Goal: Task Accomplishment & Management: Manage account settings

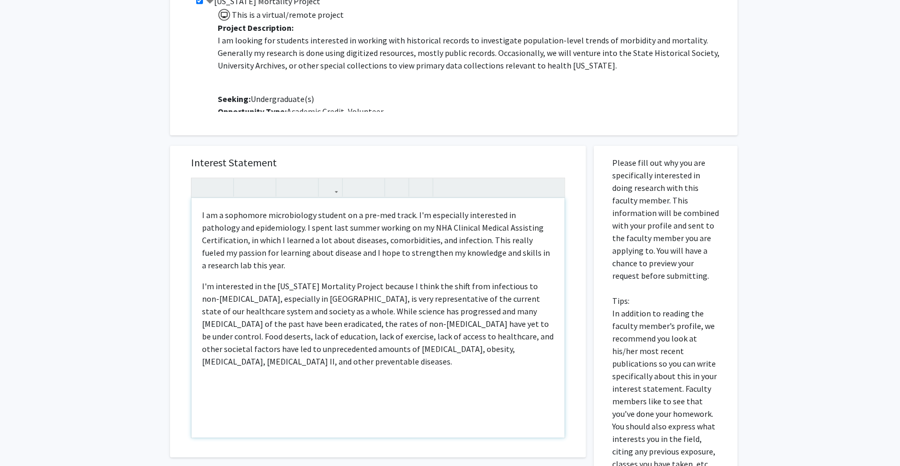
scroll to position [26, 0]
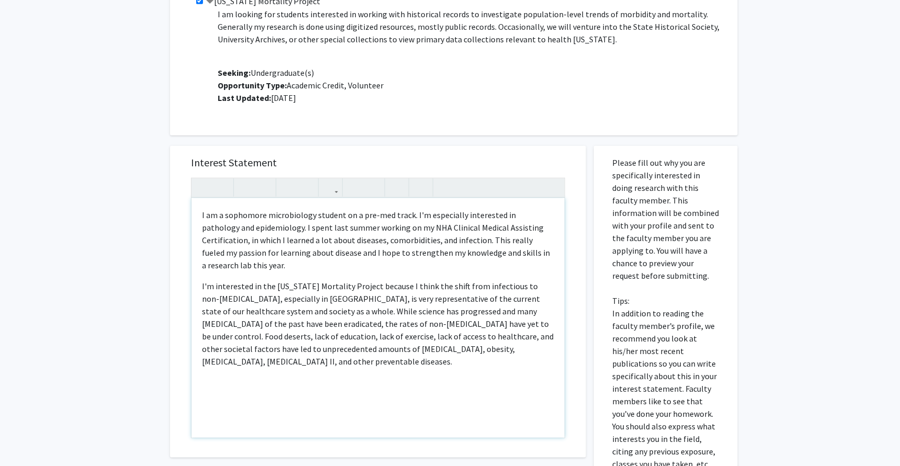
click at [355, 376] on p "Note to users with screen readers: Please press Alt+0 or Option+0 to deactivate…" at bounding box center [378, 382] width 352 height 13
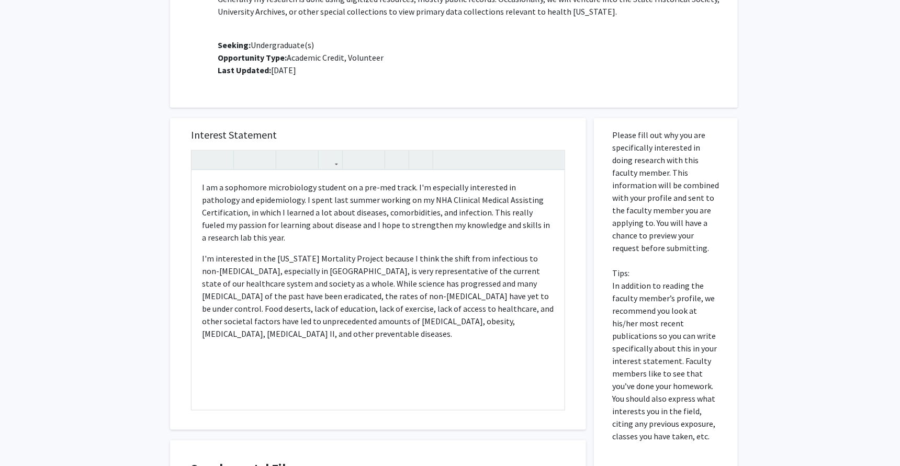
scroll to position [387, 0]
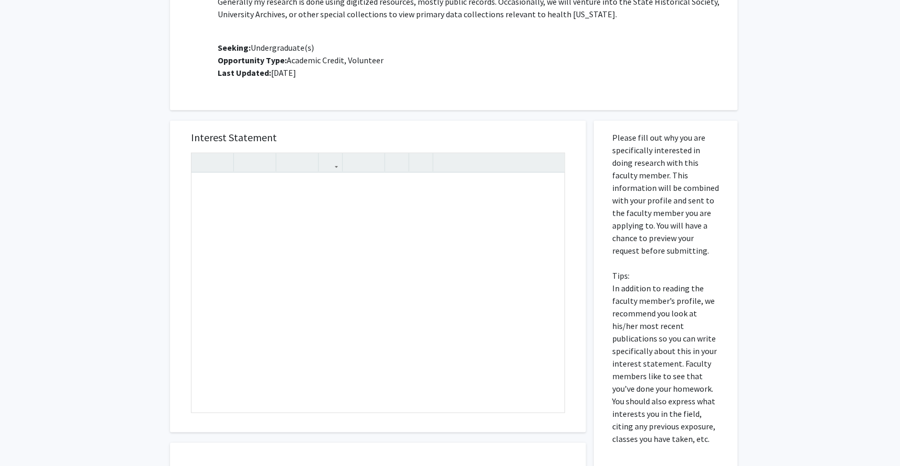
click at [709, 295] on p "Please fill out why you are specifically interested in doing research with this…" at bounding box center [665, 288] width 107 height 314
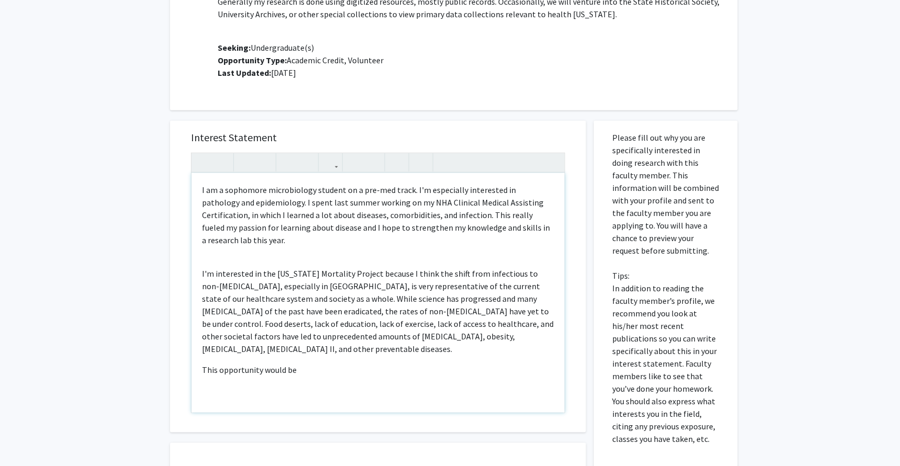
click at [218, 364] on p "This opportunity would be" at bounding box center [378, 370] width 352 height 13
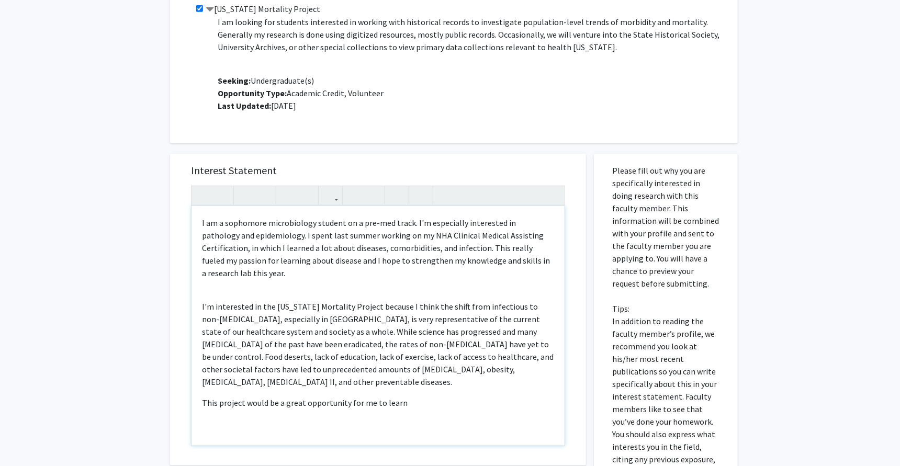
scroll to position [356, 0]
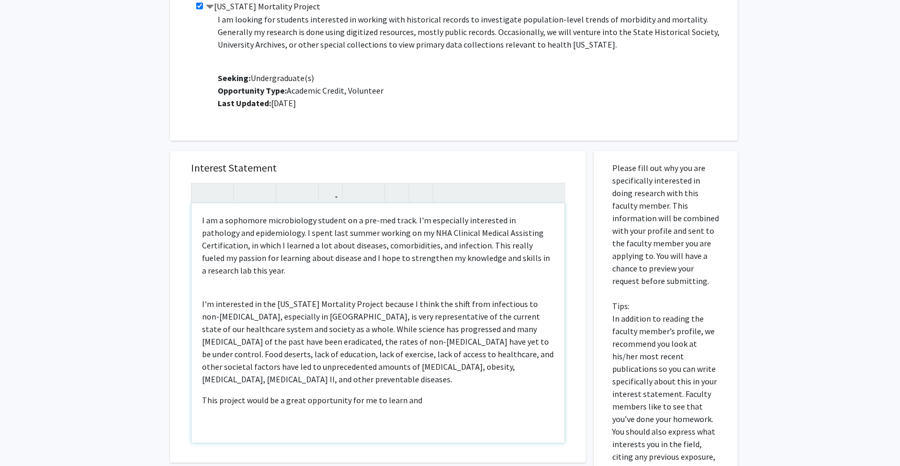
click at [438, 364] on p "I'm interested in the Missouri Mortality Project because I think the shift from…" at bounding box center [378, 342] width 352 height 88
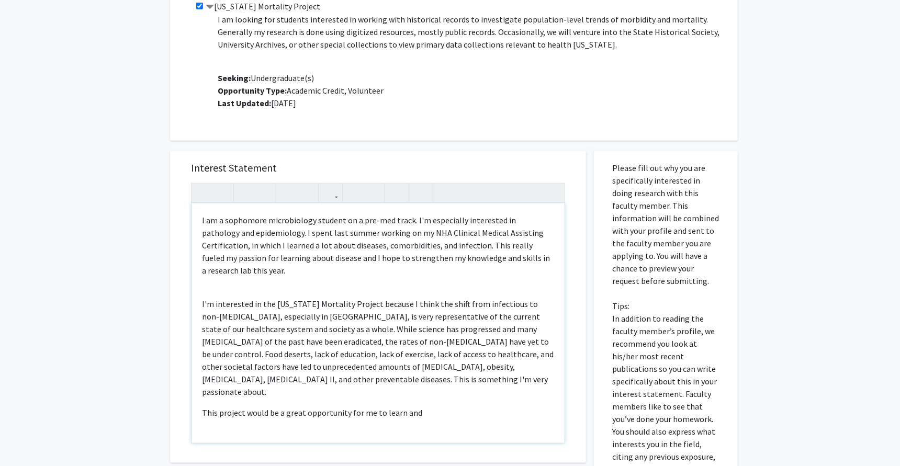
click at [426, 407] on p "This project would be a great opportunity for me to learn and" at bounding box center [378, 413] width 352 height 13
click at [497, 407] on p "This project would be a great opportunity for me to learn and gain more experie…" at bounding box center [378, 419] width 352 height 25
click at [412, 413] on div "I am a sophomore microbiology student on a pre-med track. I'm especially intere…" at bounding box center [378, 324] width 373 height 240
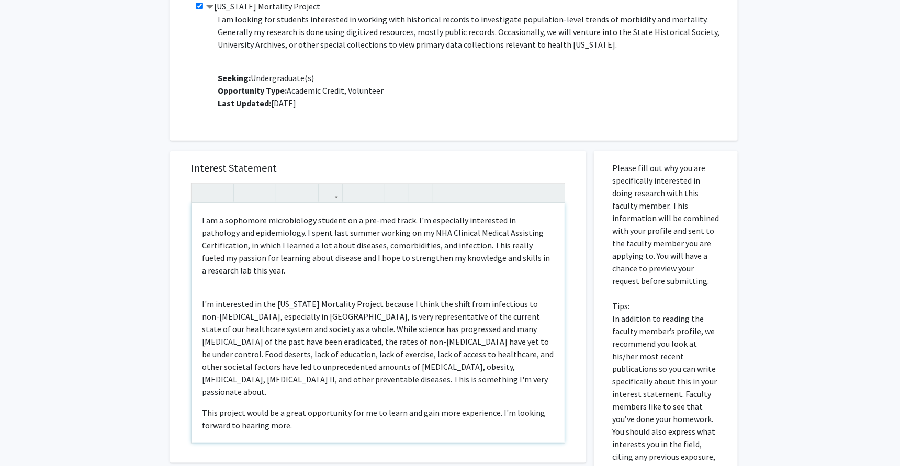
click at [267, 407] on p "This project would be a great opportunity for me to learn and gain more experie…" at bounding box center [378, 419] width 352 height 25
click at [280, 407] on p "This project would be a great opportunity for me to learn and gain more experie…" at bounding box center [378, 419] width 352 height 25
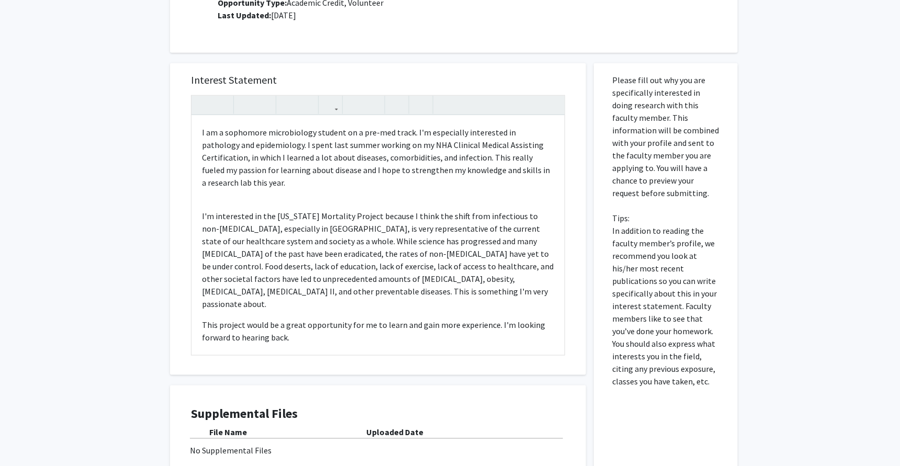
click at [220, 418] on h4 "Supplemental Files" at bounding box center [378, 414] width 374 height 15
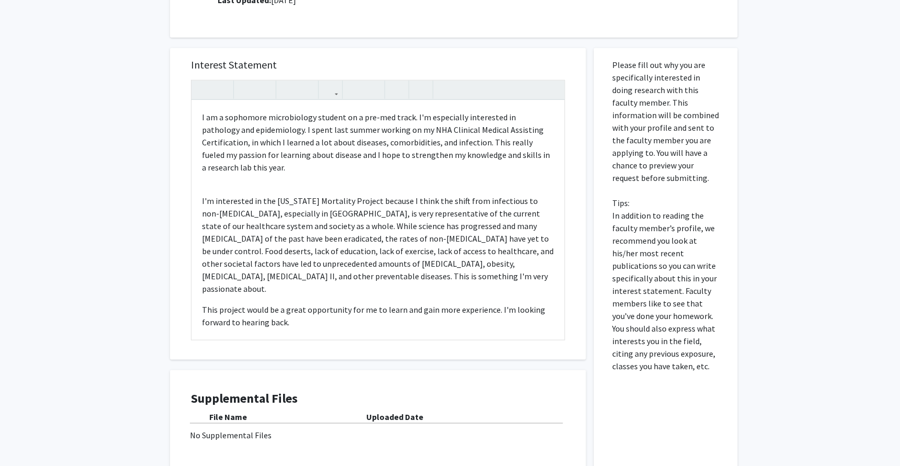
scroll to position [558, 0]
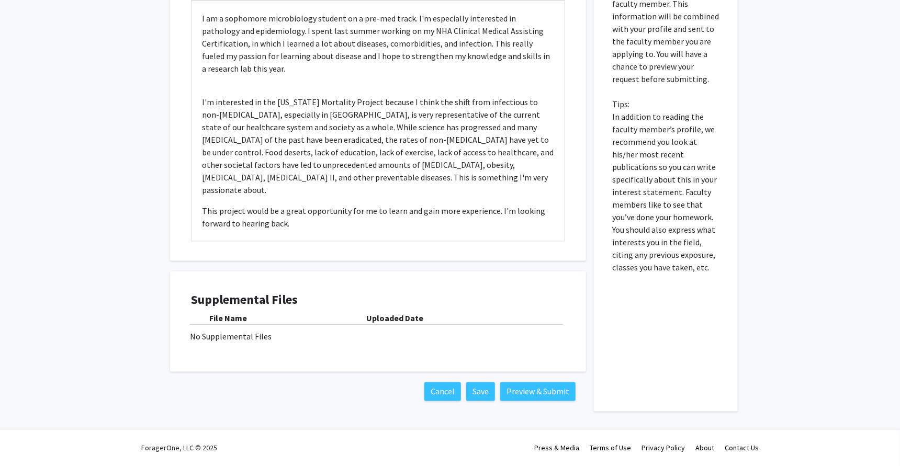
click at [404, 320] on b "Uploaded Date" at bounding box center [394, 318] width 57 height 10
click at [266, 332] on div "No Supplemental Files" at bounding box center [378, 336] width 376 height 13
click at [248, 333] on div "No Supplemental Files" at bounding box center [378, 336] width 376 height 13
click at [244, 322] on b "File Name" at bounding box center [228, 318] width 38 height 10
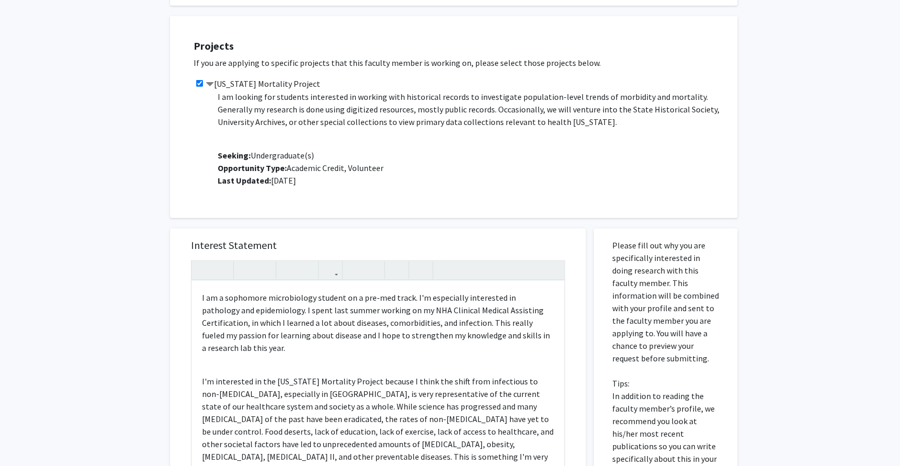
scroll to position [257, 0]
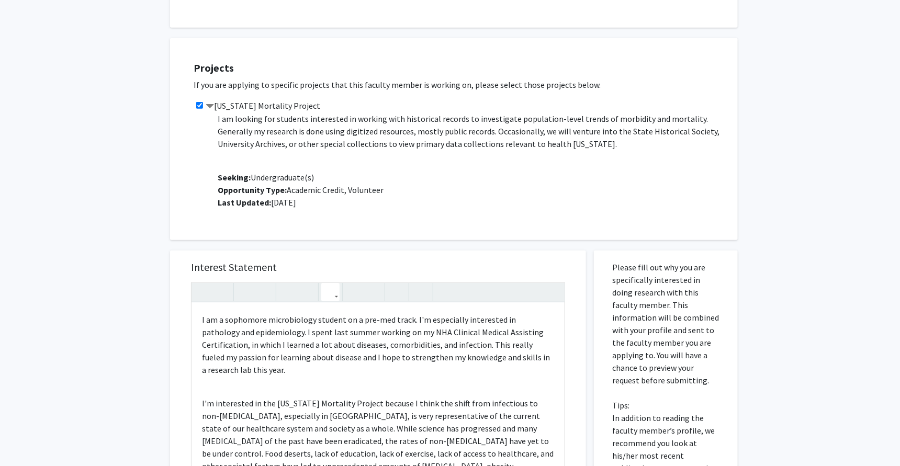
click at [323, 293] on button "button" at bounding box center [330, 292] width 18 height 18
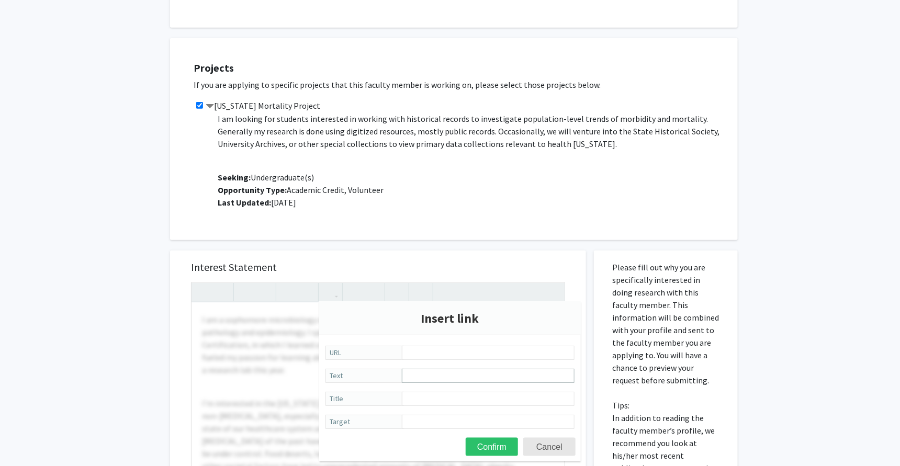
scroll to position [265, 0]
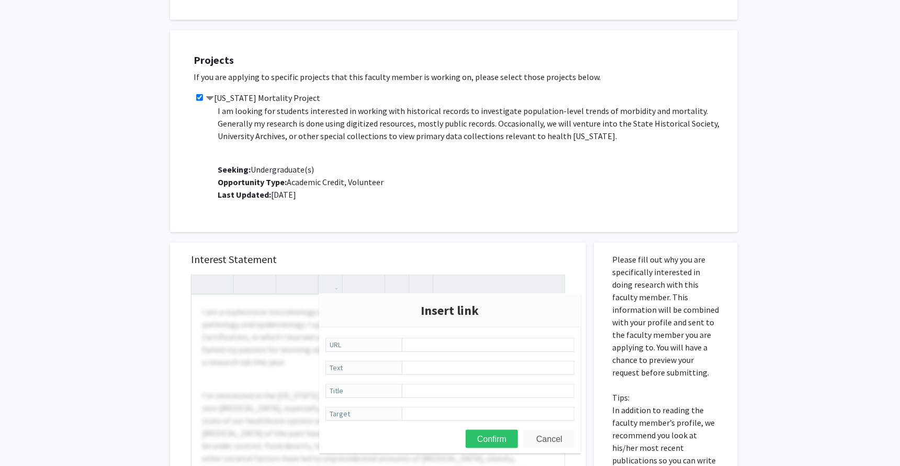
click at [559, 442] on button "Cancel" at bounding box center [549, 439] width 52 height 18
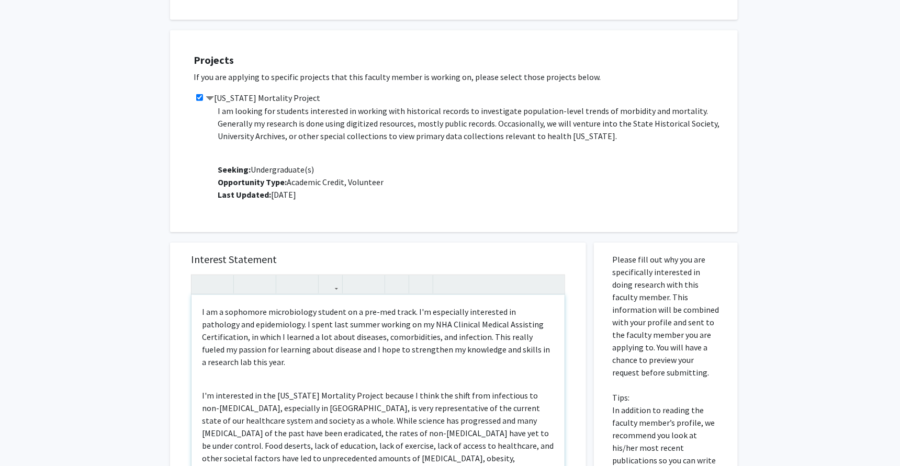
type textarea "<p><hr></p><p>I am a sophomore microbiology student on a pre-med track. I'm esp…"
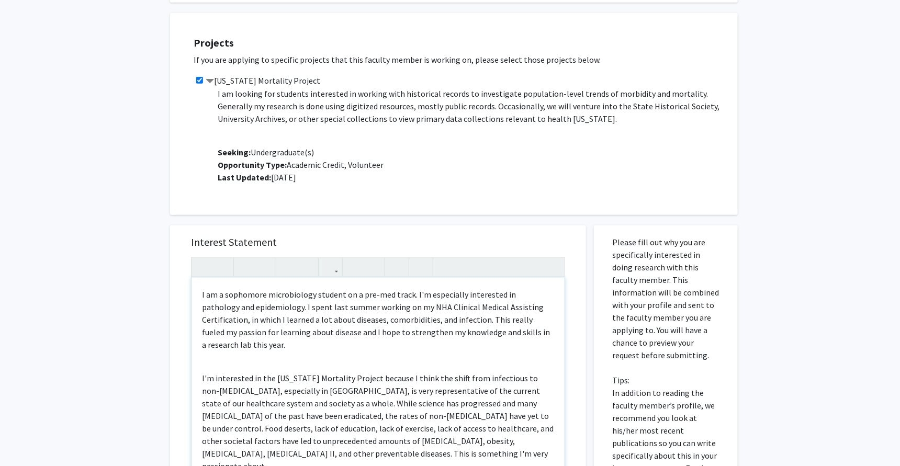
click at [421, 280] on div "I am a sophomore microbiology student on a pre-med track. I'm especially intere…" at bounding box center [378, 387] width 374 height 261
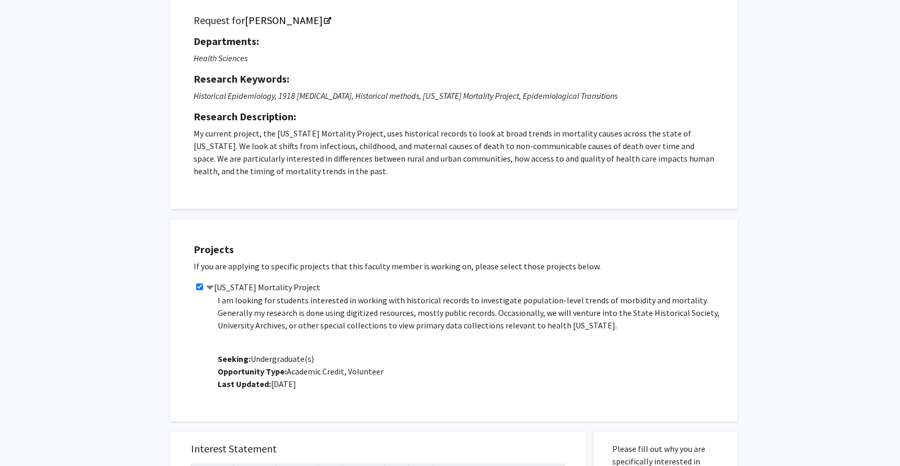
scroll to position [0, 0]
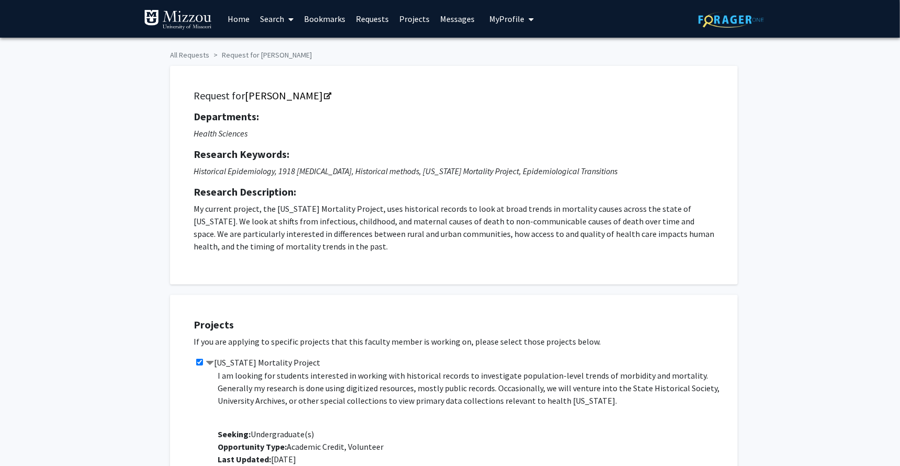
click at [520, 23] on span "My Profile" at bounding box center [506, 19] width 35 height 10
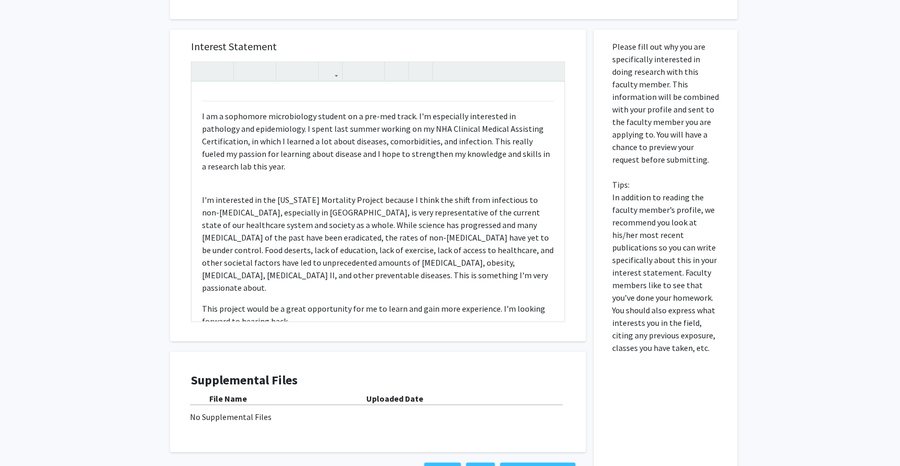
scroll to position [558, 0]
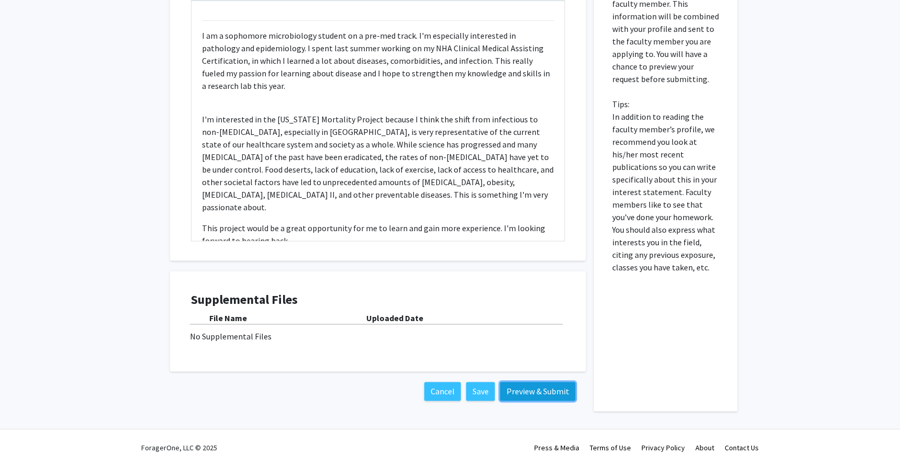
click at [533, 385] on button "Preview & Submit" at bounding box center [537, 392] width 75 height 19
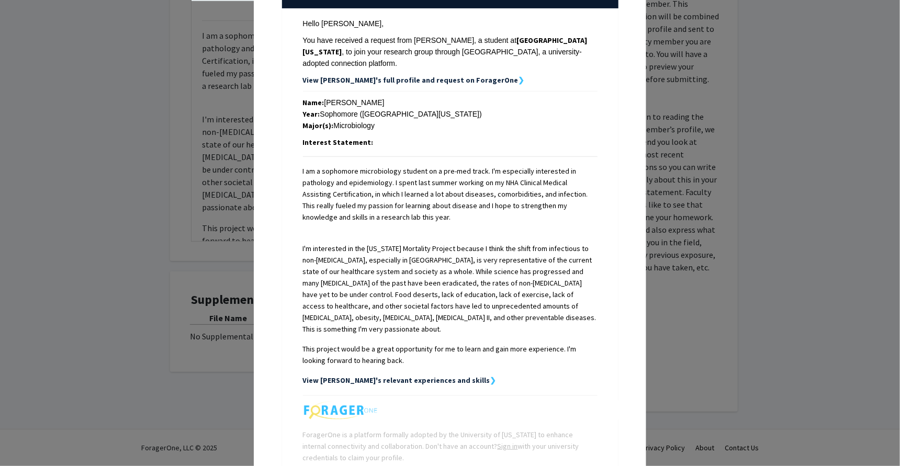
scroll to position [226, 0]
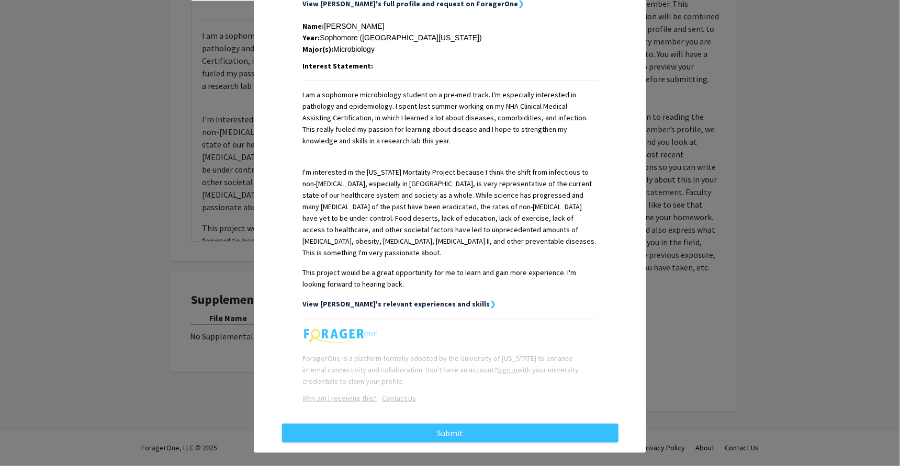
click at [434, 299] on strong "View Athena's relevant experiences and skills" at bounding box center [396, 303] width 187 height 9
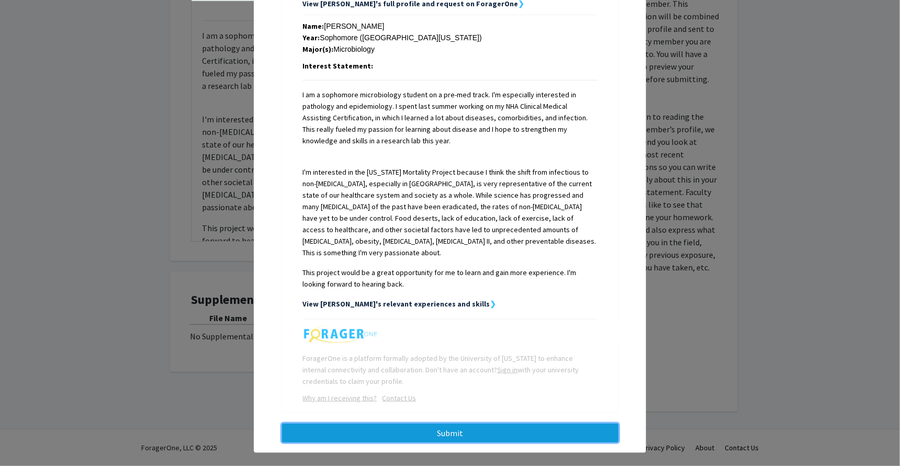
click at [428, 424] on button "Submit" at bounding box center [450, 433] width 337 height 19
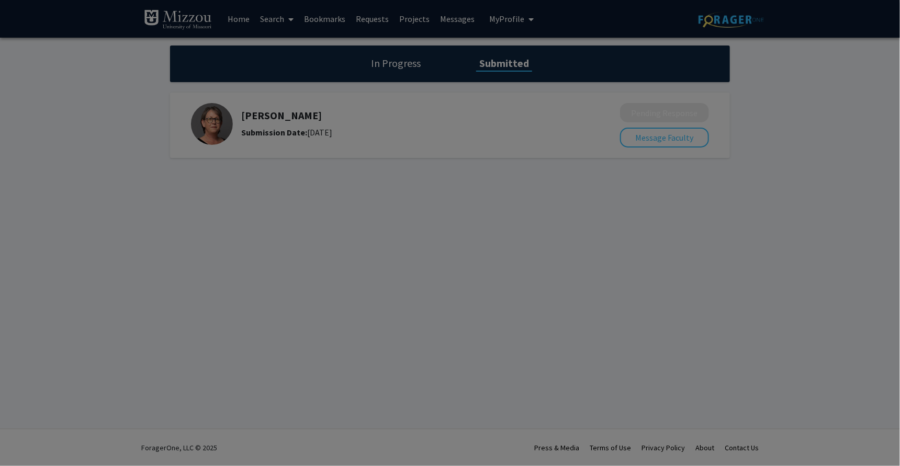
click at [737, 17] on div at bounding box center [450, 233] width 900 height 466
click at [511, 15] on div at bounding box center [450, 233] width 900 height 466
click at [511, 55] on div at bounding box center [450, 233] width 900 height 466
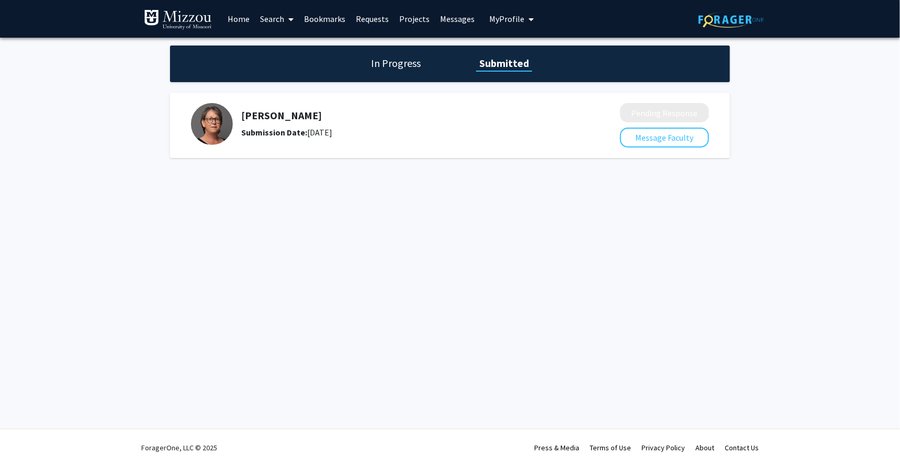
click at [512, 23] on span "My Profile" at bounding box center [506, 19] width 35 height 10
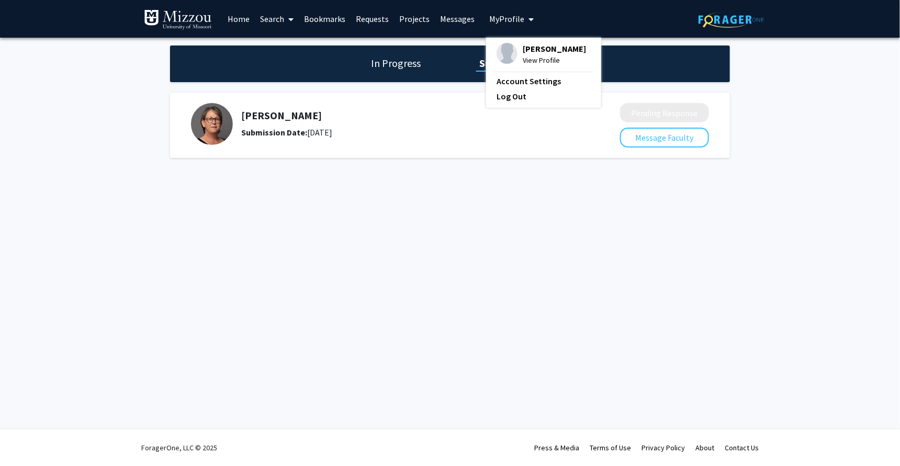
click at [537, 61] on span "View Profile" at bounding box center [554, 60] width 63 height 12
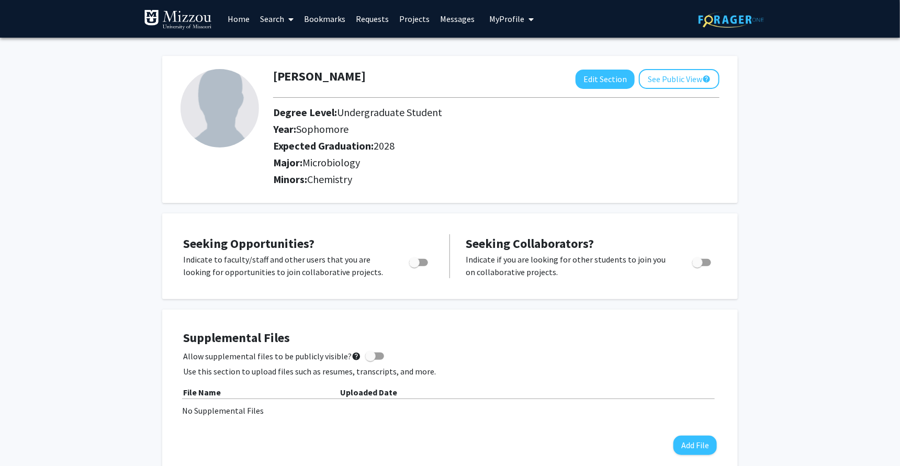
scroll to position [19, 0]
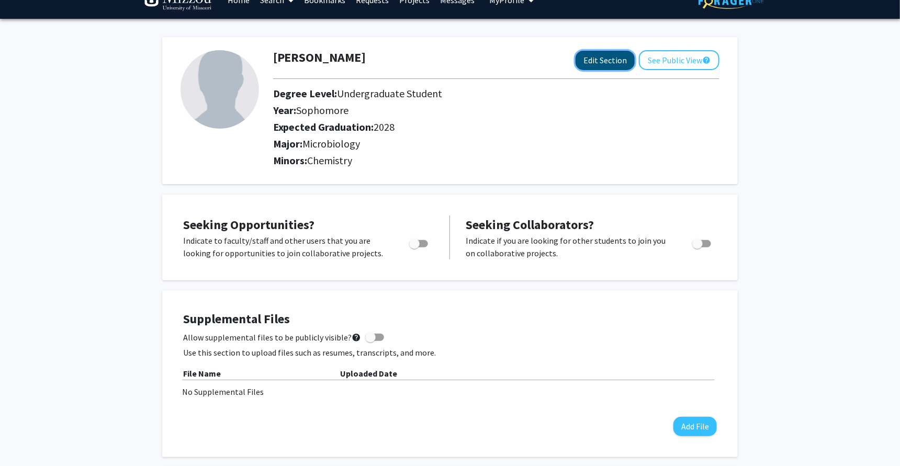
click at [613, 63] on button "Edit Section" at bounding box center [605, 60] width 59 height 19
select select "sophomore"
select select "2028"
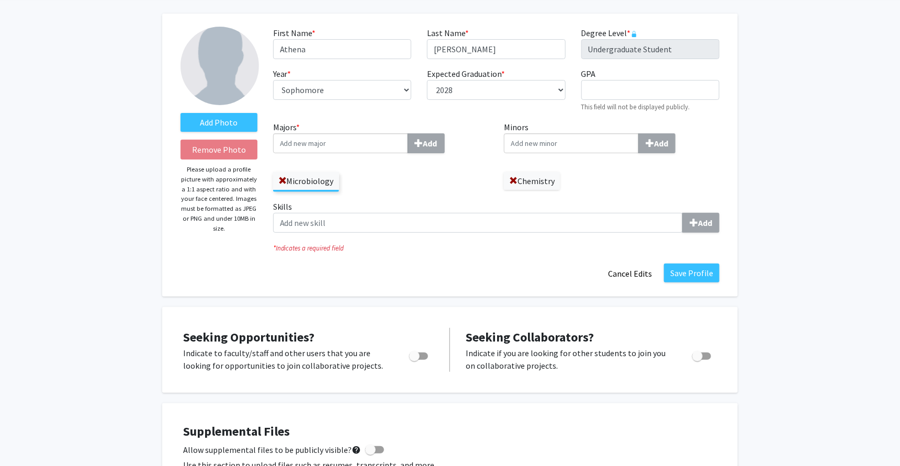
scroll to position [49, 0]
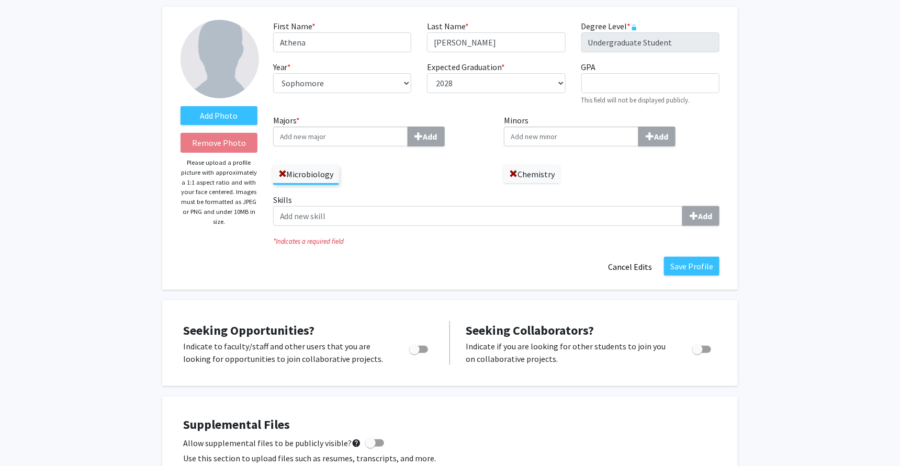
click at [564, 138] on input "Minors Add" at bounding box center [571, 137] width 135 height 20
type input "spanish"
click at [571, 162] on div "Spanish" at bounding box center [571, 156] width 127 height 18
click at [571, 147] on input "spanish" at bounding box center [571, 137] width 135 height 20
click at [647, 164] on div "Chemistry Spanish" at bounding box center [612, 169] width 216 height 28
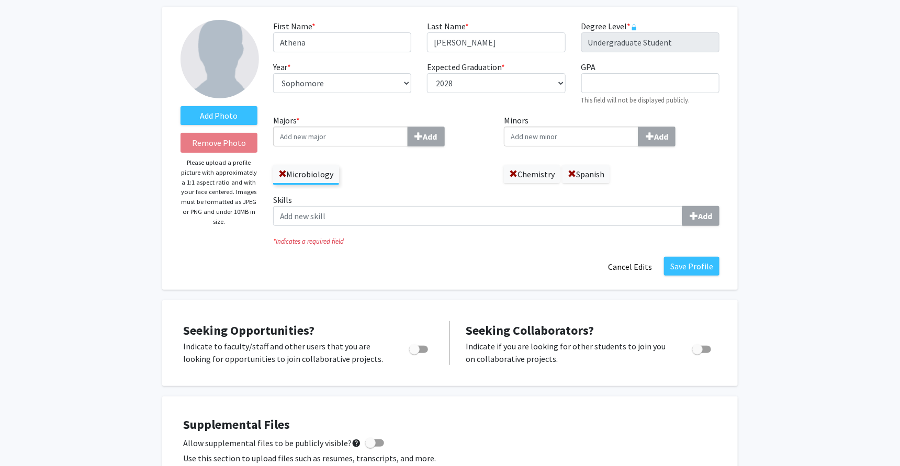
scroll to position [76, 0]
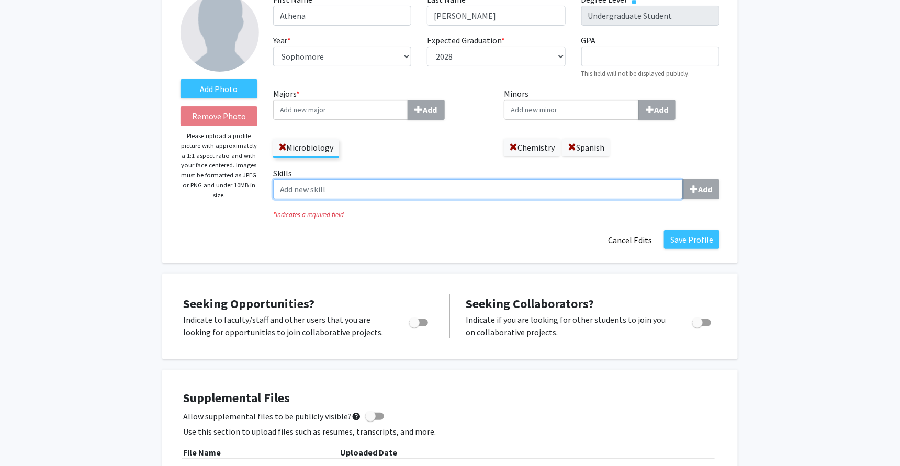
click at [569, 191] on input "Skills Add" at bounding box center [478, 190] width 410 height 20
type input "Micropipetting"
click at [712, 177] on label "Skills Micropipetting Add" at bounding box center [496, 183] width 446 height 32
click at [683, 180] on input "Micropipetting" at bounding box center [478, 190] width 410 height 20
click at [712, 193] on b "Add" at bounding box center [705, 189] width 14 height 10
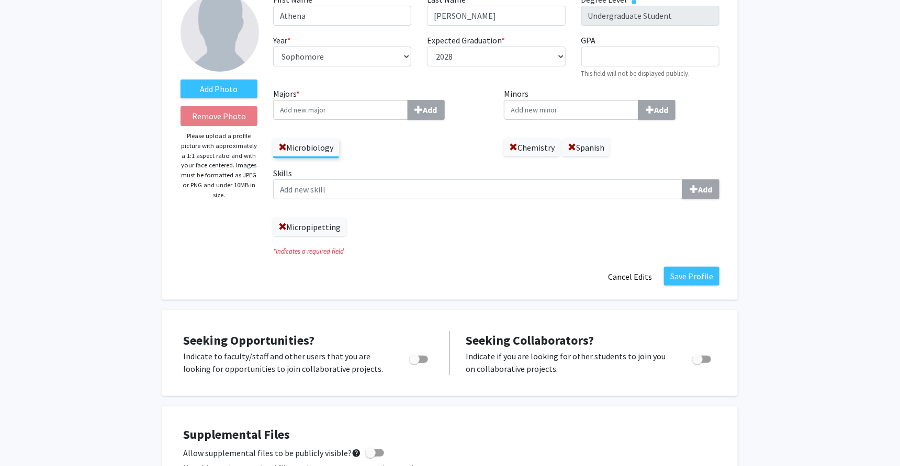
click at [464, 204] on div "Skills Add Micropipetting" at bounding box center [496, 201] width 446 height 69
click at [464, 194] on input "Skills Add" at bounding box center [478, 190] width 410 height 20
type input "Aseptic Technique"
click at [712, 191] on b "Add" at bounding box center [705, 189] width 14 height 10
click at [499, 182] on input "Skills Add" at bounding box center [478, 190] width 410 height 20
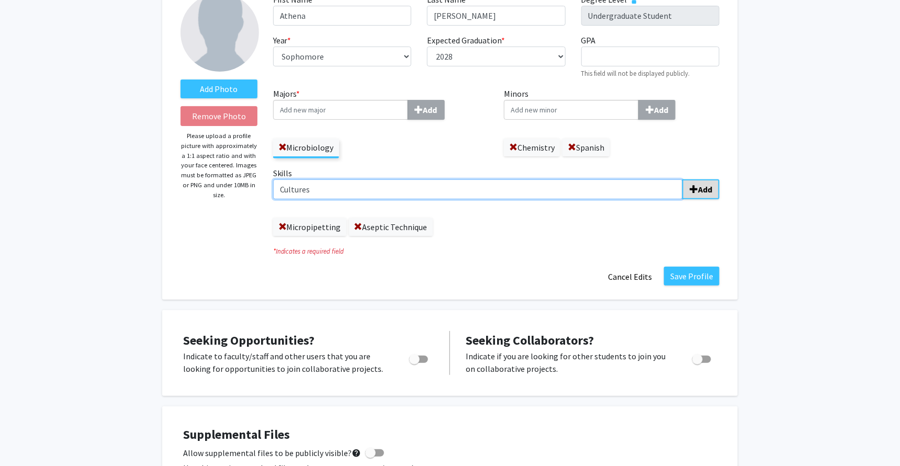
type input "Cultures"
click at [688, 191] on button "Add" at bounding box center [700, 190] width 37 height 20
click at [579, 187] on input "Skills Add" at bounding box center [478, 190] width 410 height 20
type input "Injections"
click at [698, 182] on button "Add" at bounding box center [700, 190] width 37 height 20
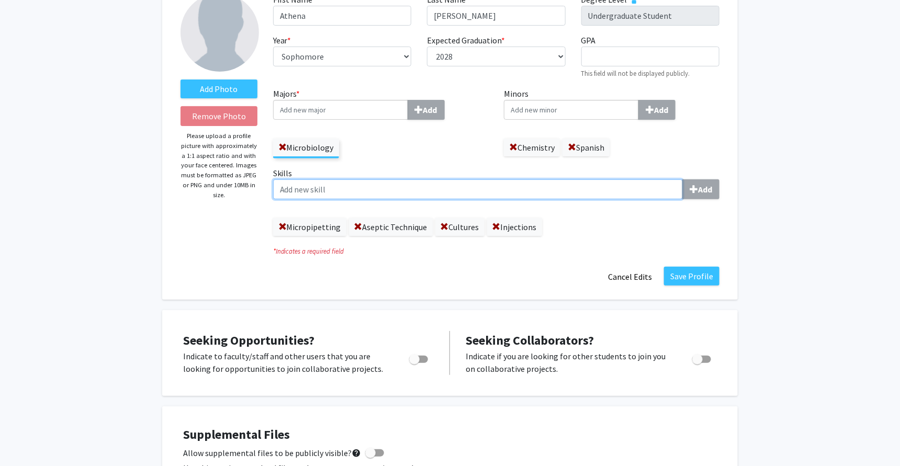
click at [581, 180] on input "Skills Add" at bounding box center [478, 190] width 410 height 20
type input "[MEDICAL_DATA]"
click at [698, 194] on b "Add" at bounding box center [705, 189] width 14 height 10
click at [601, 191] on input "Skills Add" at bounding box center [478, 190] width 410 height 20
click at [298, 192] on input "Gel electrophoresis" at bounding box center [478, 190] width 410 height 20
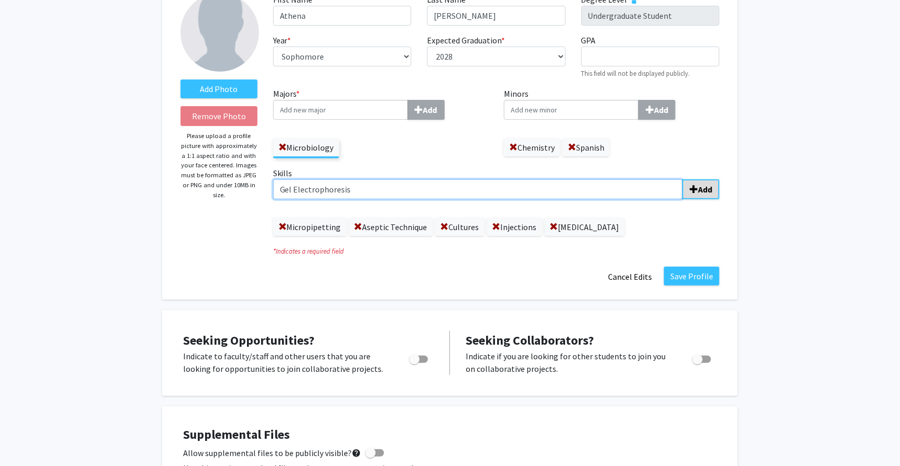
type input "Gel Electrophoresis"
click at [710, 184] on b "Add" at bounding box center [705, 189] width 14 height 10
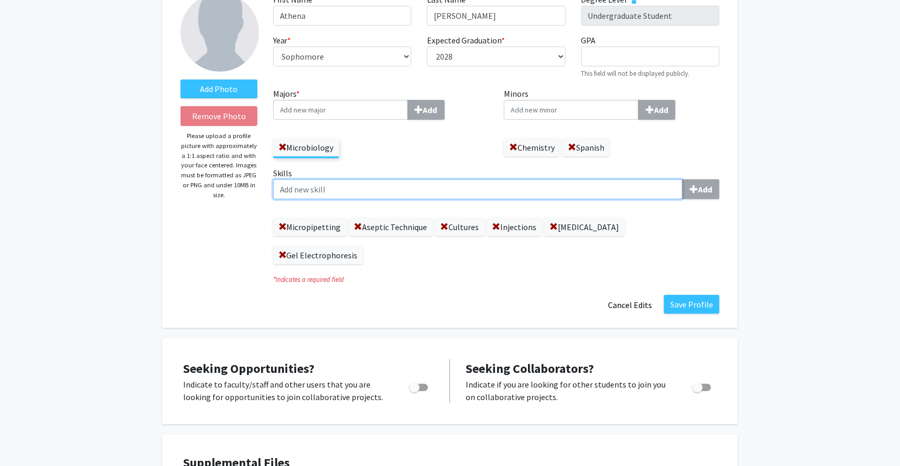
click at [639, 183] on input "Skills Add" at bounding box center [478, 190] width 410 height 20
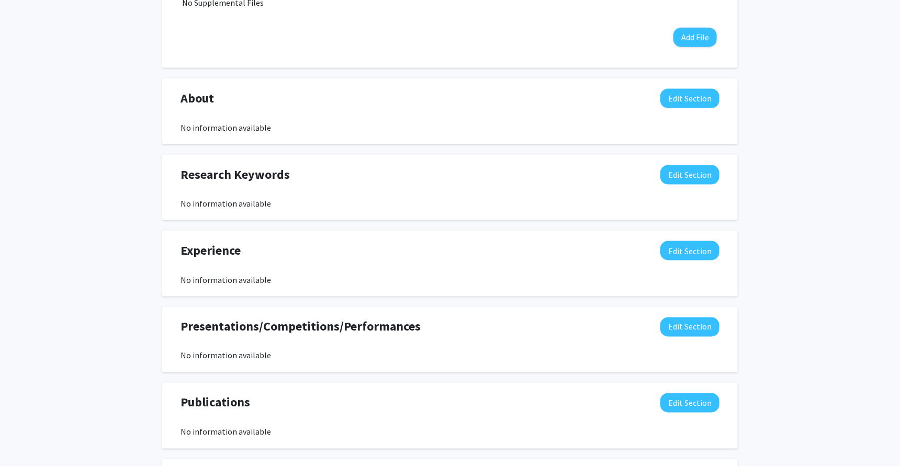
scroll to position [652, 0]
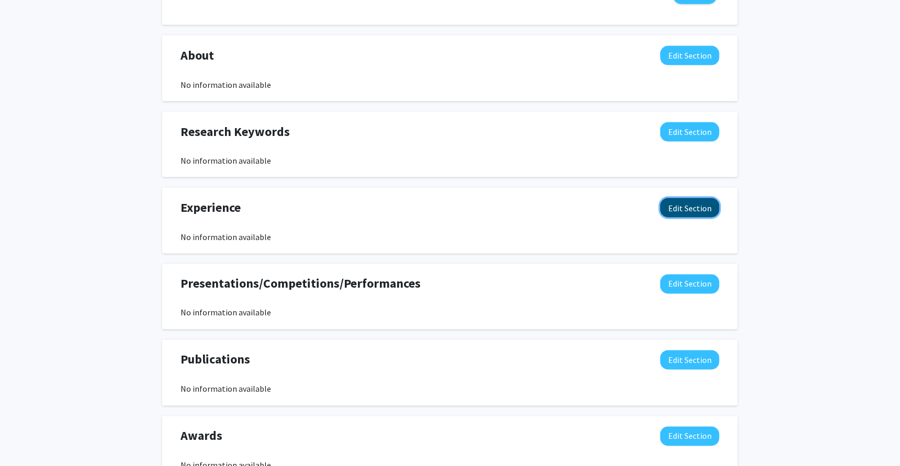
click at [702, 198] on button "Edit Section" at bounding box center [689, 207] width 59 height 19
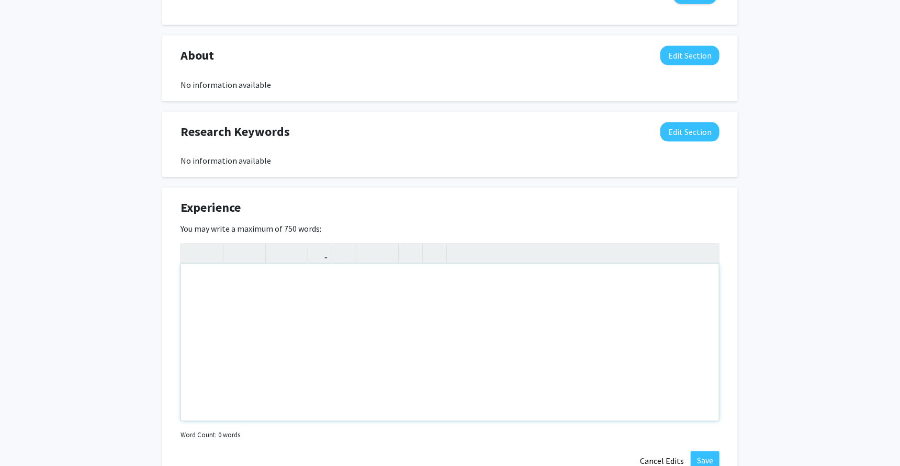
click at [430, 264] on div "Note to users with screen readers: Please deactivate our accessibility plugin f…" at bounding box center [450, 342] width 538 height 157
paste div "Note to users with screen readers: Please deactivate our accessibility plugin f…"
type textarea "<l>Ipsumd &sit; Ametconsectetu:</a><e>1975 SED Doeiusmo Tempori Utlaboree Dolor…"
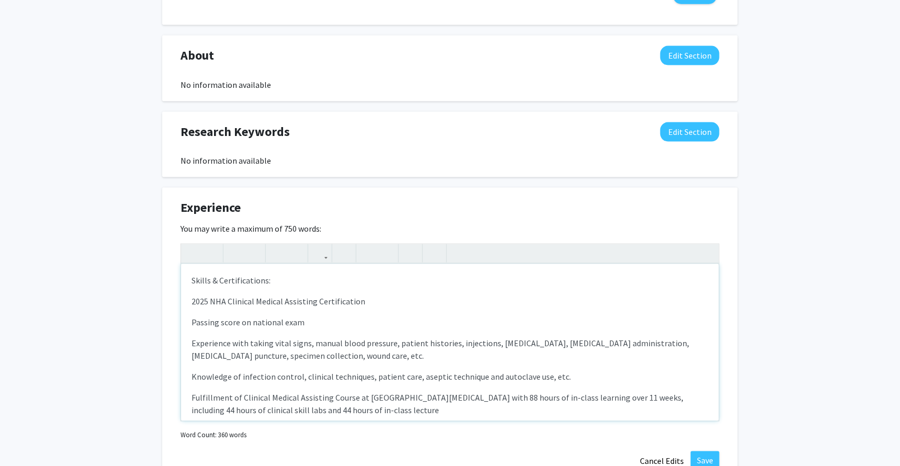
scroll to position [633, 0]
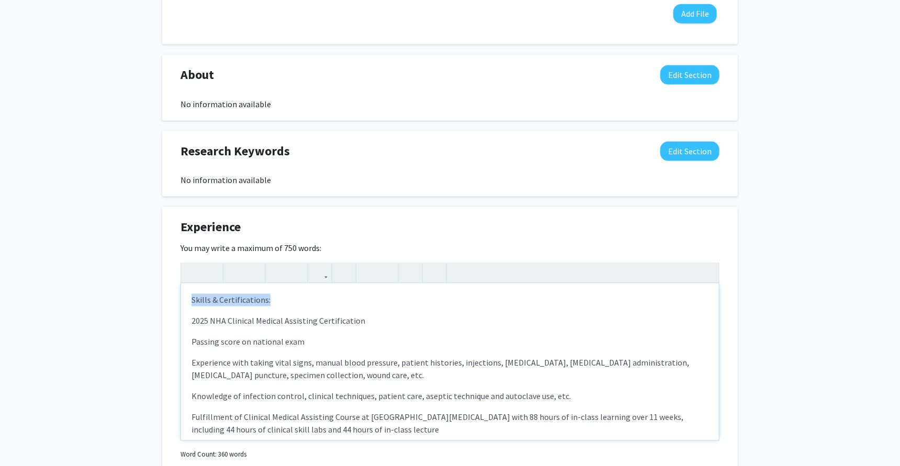
drag, startPoint x: 187, startPoint y: 270, endPoint x: 309, endPoint y: 270, distance: 121.9
click at [311, 284] on div "Skills & Certifications: 2025 NHA Clinical Medical Assisting Certification Pass…" at bounding box center [450, 362] width 538 height 157
click at [238, 264] on icon "button" at bounding box center [235, 272] width 9 height 17
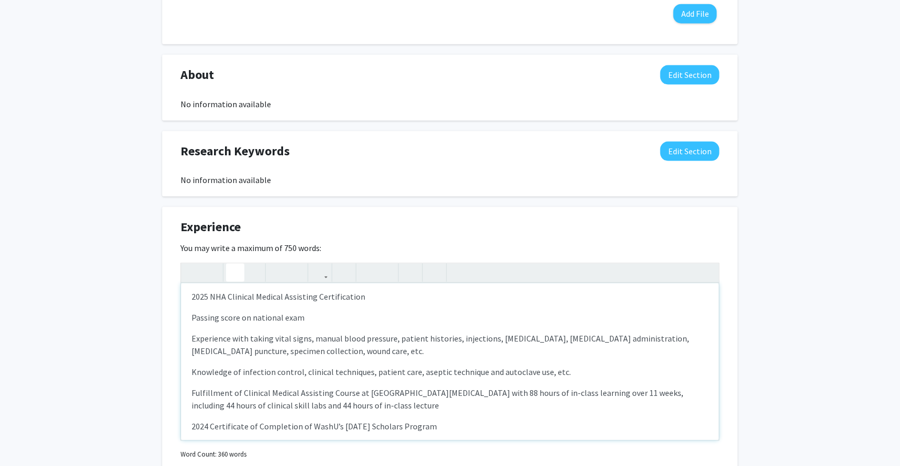
scroll to position [26, 0]
click at [193, 310] on p "Passing score on national exam" at bounding box center [450, 316] width 517 height 13
click at [193, 331] on p "Experience with taking vital signs, manual blood pressure, patient histories, i…" at bounding box center [450, 343] width 517 height 25
click at [192, 365] on p "Knowledge of infection control, clinical techniques, patient care, aseptic tech…" at bounding box center [450, 371] width 517 height 13
click at [191, 364] on div "Skills & Certifications: 2025 NHA Clinical Medical Assisting Certification - Pa…" at bounding box center [450, 362] width 538 height 157
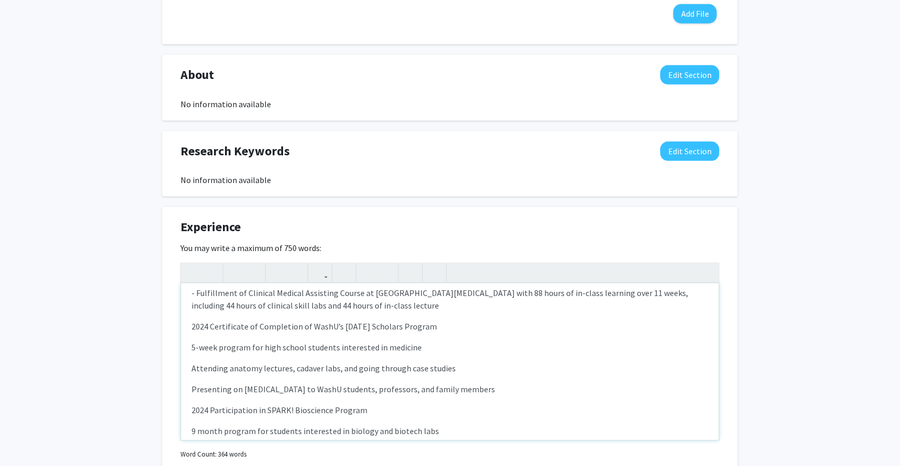
scroll to position [144, 0]
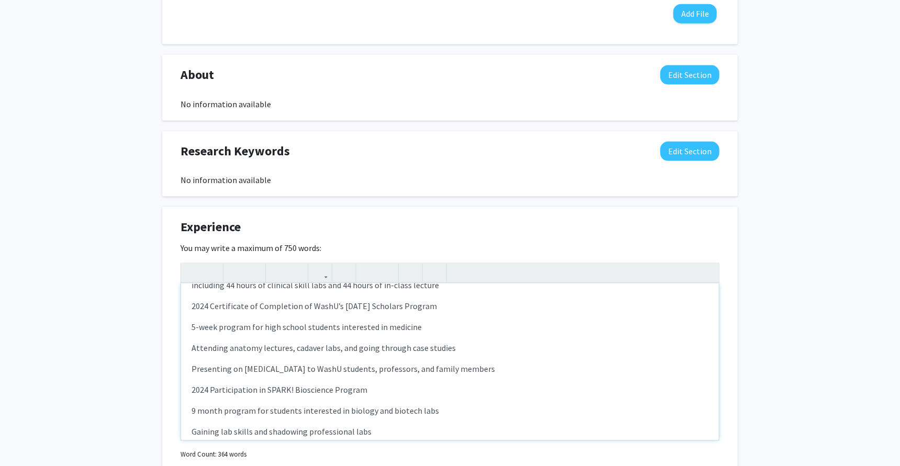
drag, startPoint x: 193, startPoint y: 283, endPoint x: 469, endPoint y: 274, distance: 276.5
click at [470, 300] on p "2024 Certificate of Completion of WashU’s [DATE] Scholars Program" at bounding box center [450, 306] width 517 height 13
click at [242, 264] on button "button" at bounding box center [235, 273] width 18 height 18
click at [191, 299] on div "Skills & Certifications: 2025 NHA Clinical Medical Assisting Certification - Pa…" at bounding box center [450, 362] width 538 height 157
click at [190, 320] on div "Skills & Certifications: 2025 NHA Clinical Medical Assisting Certification - Pa…" at bounding box center [450, 362] width 538 height 157
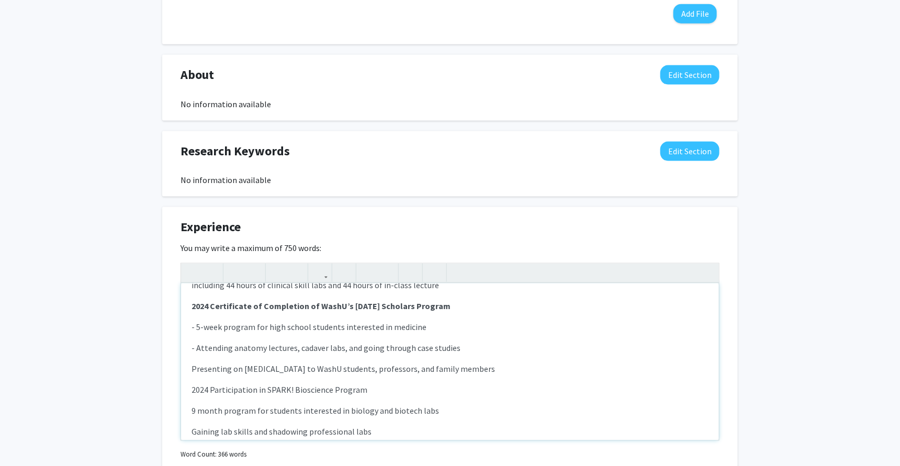
click at [188, 337] on div "Skills & Certifications: 2025 NHA Clinical Medical Assisting Certification - Pa…" at bounding box center [450, 362] width 538 height 157
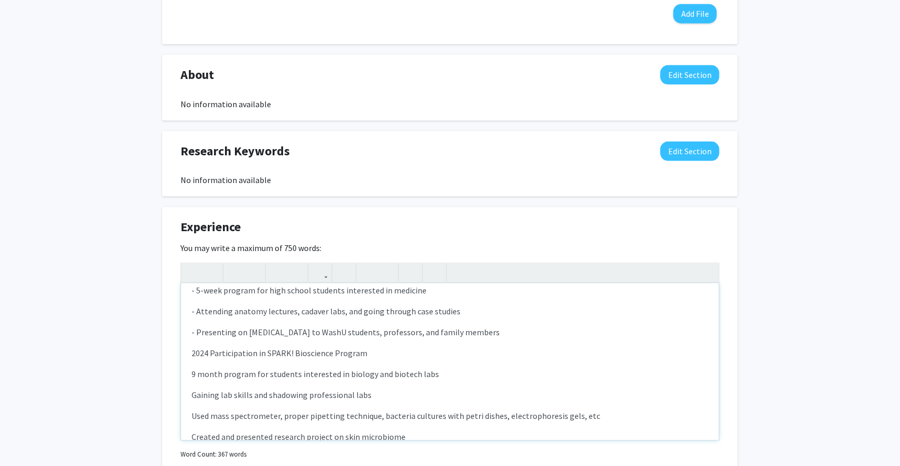
click at [187, 325] on div "Skills & Certifications: 2025 NHA Clinical Medical Assisting Certification - Pa…" at bounding box center [450, 362] width 538 height 157
drag, startPoint x: 187, startPoint y: 325, endPoint x: 389, endPoint y: 329, distance: 202.1
click at [389, 329] on div "Skills & Certifications: 2025 NHA Clinical Medical Assisting Certification - Pa…" at bounding box center [450, 362] width 538 height 157
click at [188, 338] on div "Skills & Certifications: 2025 NHA Clinical Medical Assisting Certification - Pa…" at bounding box center [450, 362] width 538 height 157
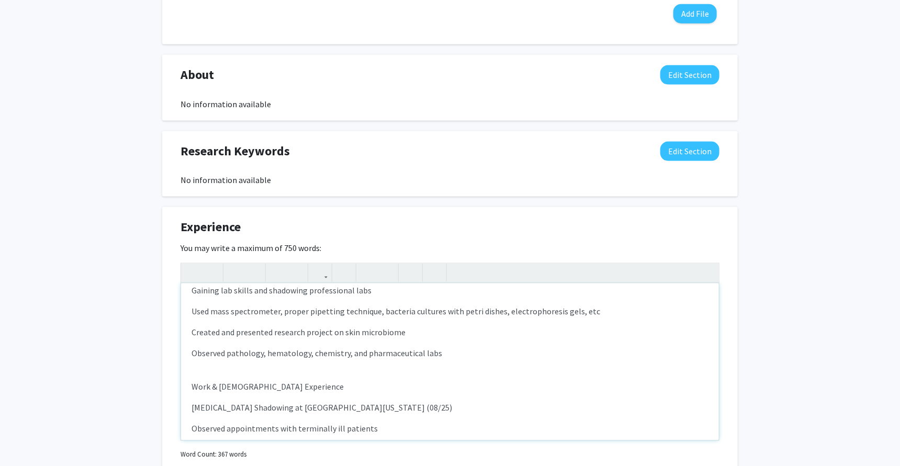
scroll to position [299, 0]
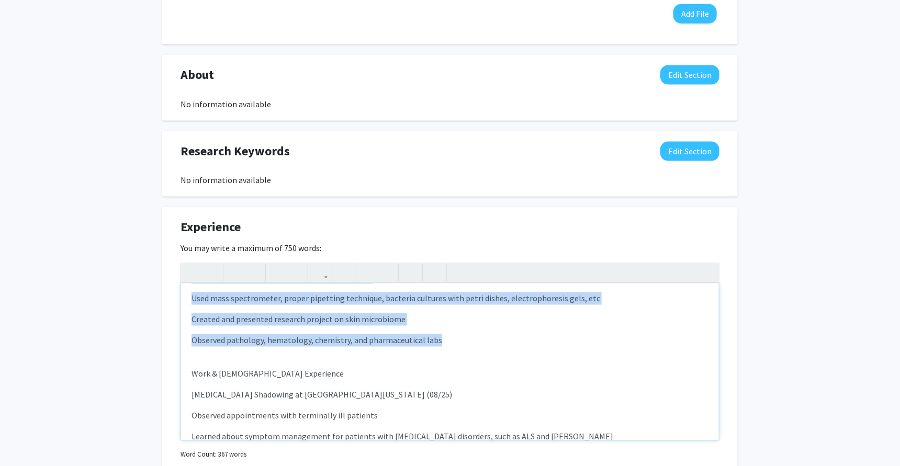
click at [458, 334] on p "Observed pathology, hematology, chemistry, and pharmaceutical labs" at bounding box center [450, 340] width 517 height 13
type textarea "<l><ipsumd>Sitame &con; Adipiscingelit:</seddoe></t><i>0509 UTL Etdolore Magnaa…"
click at [364, 264] on use "button" at bounding box center [364, 264] width 0 height 0
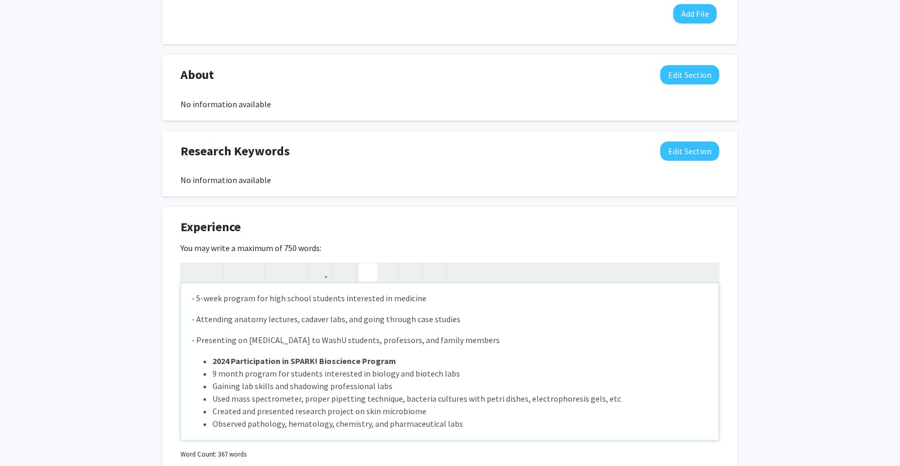
scroll to position [179, 0]
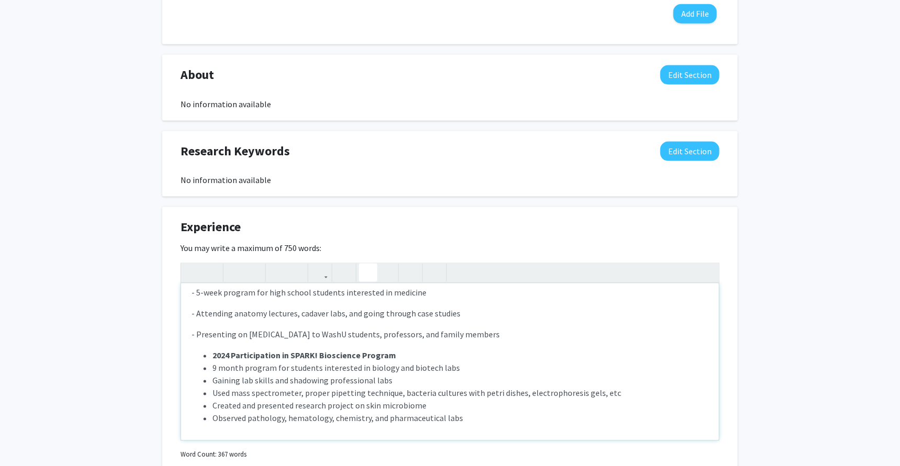
click at [215, 351] on strong "2024 Participation in SPARK! Bioscience Program" at bounding box center [304, 356] width 184 height 10
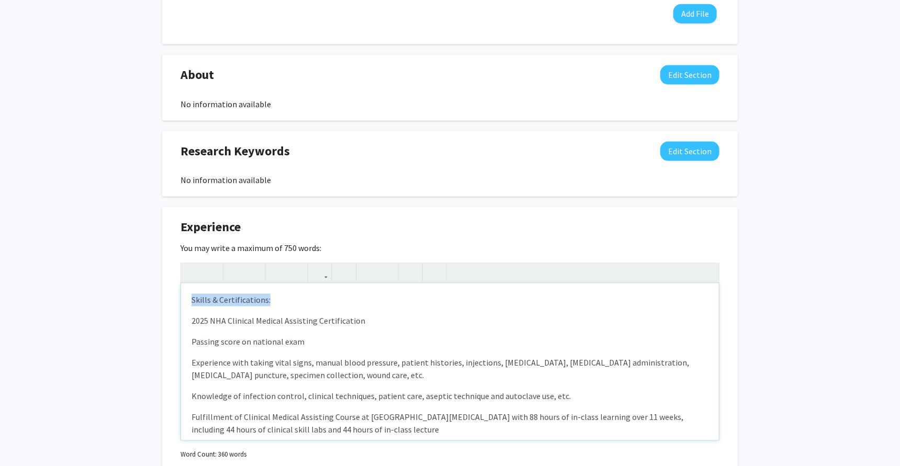
drag, startPoint x: 186, startPoint y: 267, endPoint x: 311, endPoint y: 267, distance: 124.6
click at [312, 284] on div "Skills & Certifications: 2025 NHA Clinical Medical Assisting Certification Pass…" at bounding box center [450, 362] width 538 height 157
click at [188, 293] on div "Skills & Certifications: 2025 NHA Clinical Medical Assisting Certification Pass…" at bounding box center [450, 362] width 538 height 157
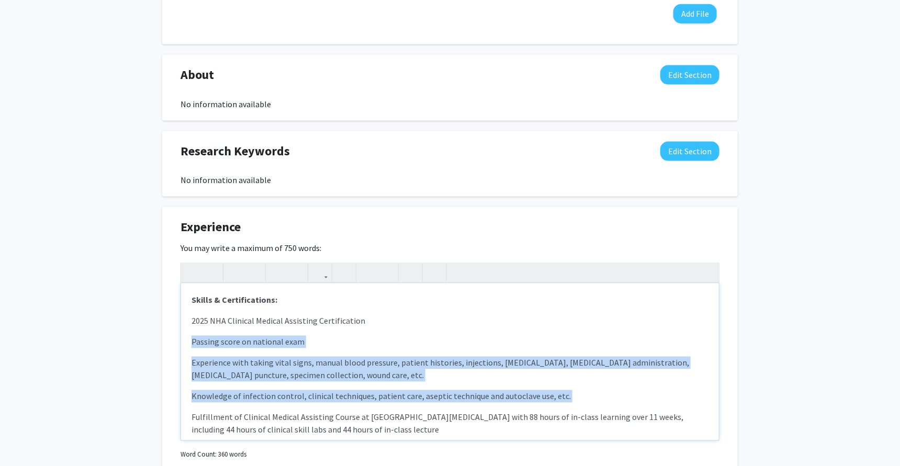
drag, startPoint x: 187, startPoint y: 316, endPoint x: 398, endPoint y: 382, distance: 221.6
click at [398, 382] on div "Skills & Certifications: 2025 NHA Clinical Medical Assisting Certification Pass…" at bounding box center [450, 362] width 538 height 157
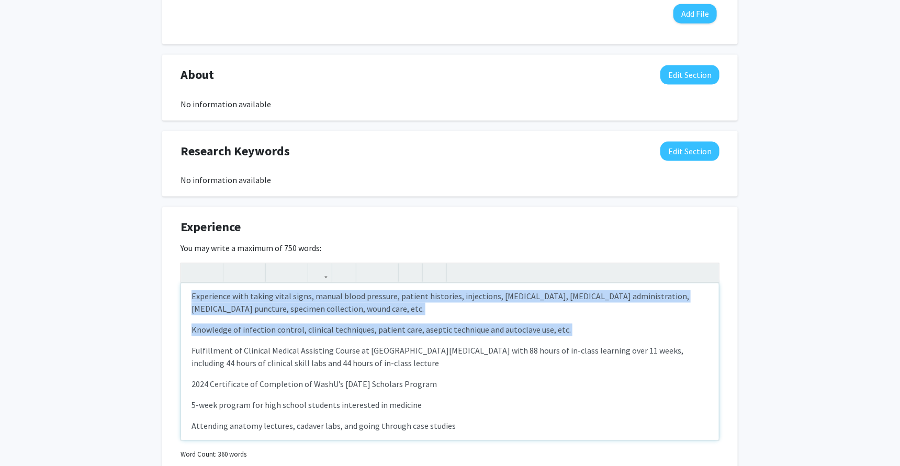
scroll to position [73, 0]
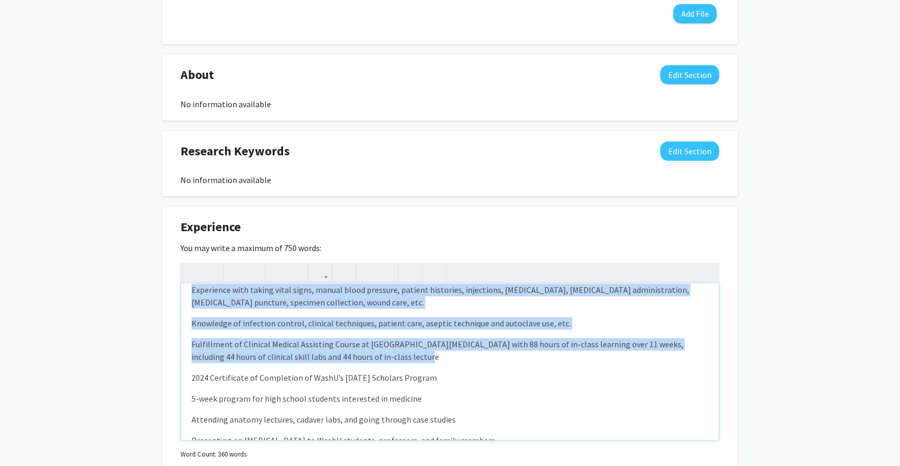
click at [393, 339] on p "Fulfillment of Clinical Medical Assisting Course at [GEOGRAPHIC_DATA][MEDICAL_D…" at bounding box center [450, 351] width 517 height 25
click at [360, 264] on button "button" at bounding box center [368, 273] width 18 height 18
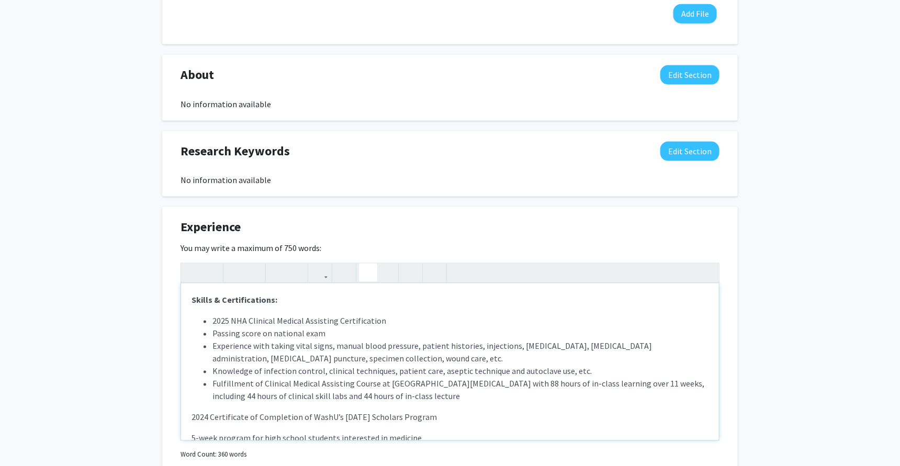
scroll to position [623, 0]
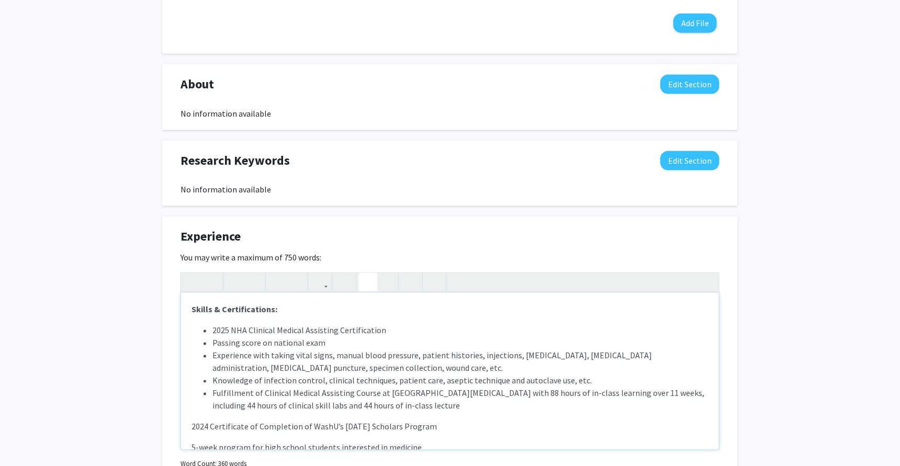
click at [208, 324] on ul "2025 NHA Clinical Medical Assisting Certification Passing score on national exa…" at bounding box center [450, 368] width 517 height 88
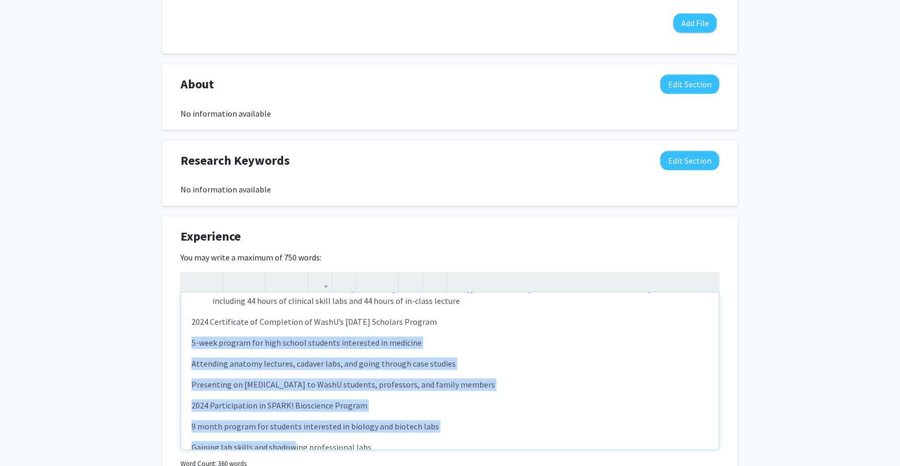
scroll to position [182, 0]
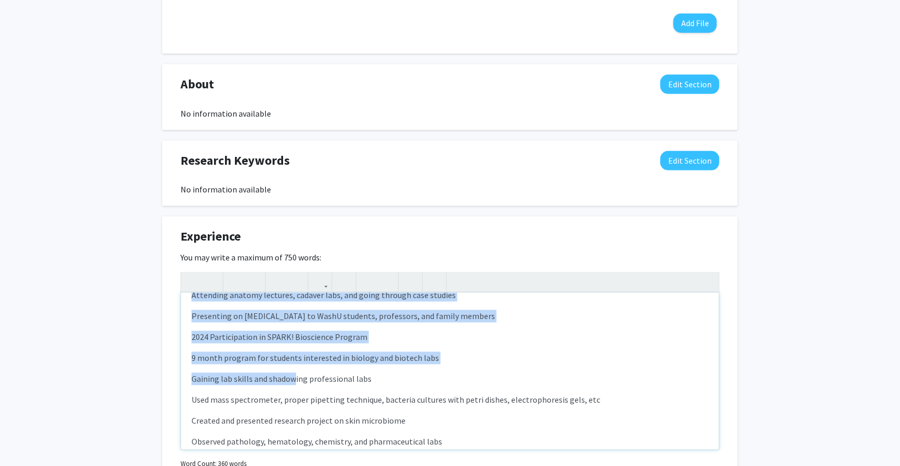
drag, startPoint x: 192, startPoint y: 363, endPoint x: 490, endPoint y: 290, distance: 307.1
click at [490, 293] on div "Skills & Certifications: 2025 NHA Clinical Medical Assisting Certification Pass…" at bounding box center [450, 371] width 538 height 157
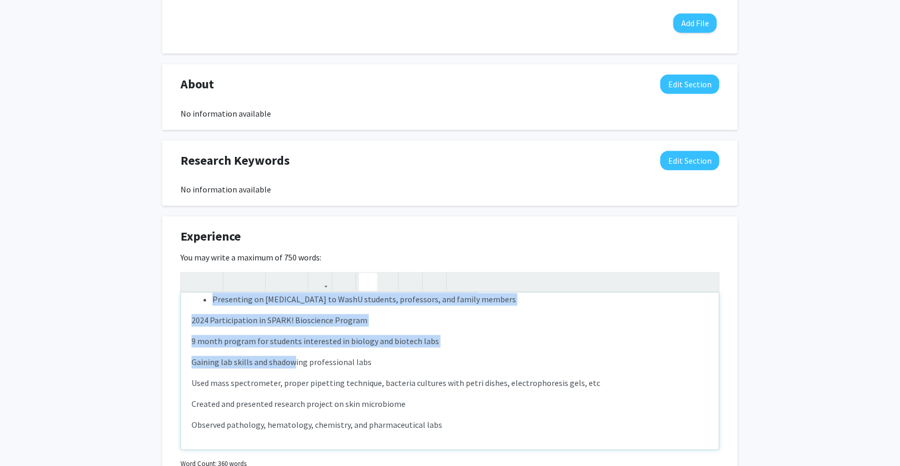
click at [364, 274] on use "button" at bounding box center [364, 274] width 0 height 0
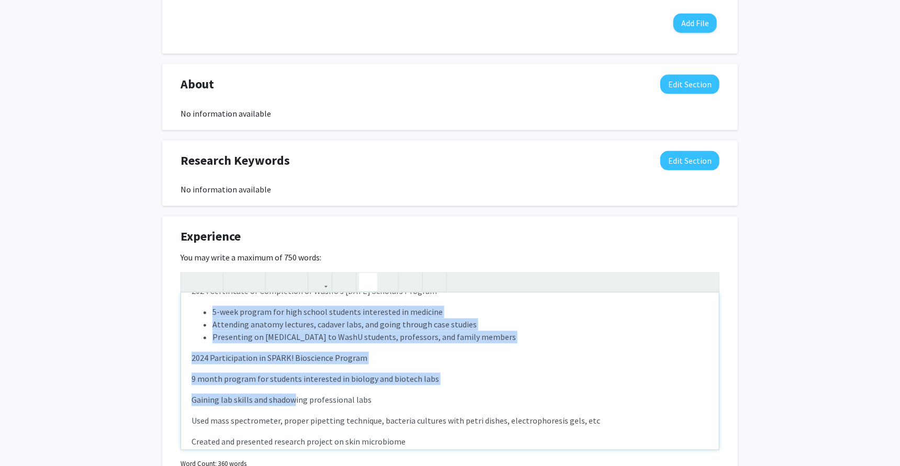
scroll to position [103, 0]
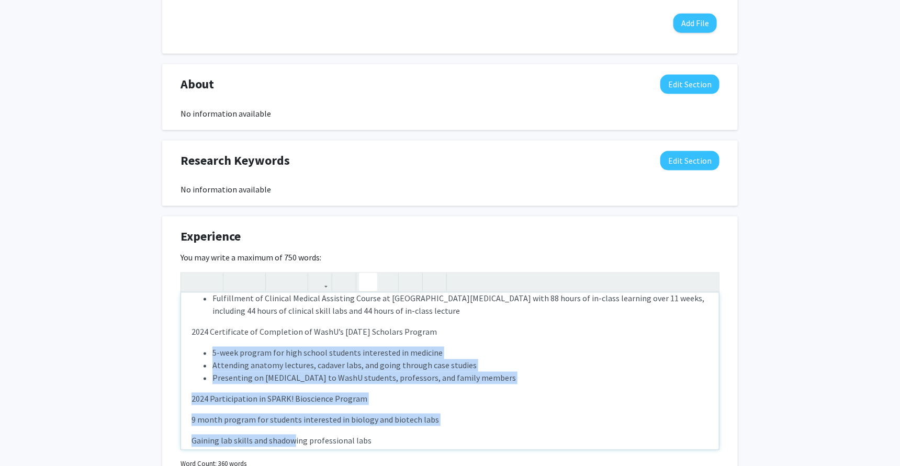
drag, startPoint x: 187, startPoint y: 300, endPoint x: 457, endPoint y: 300, distance: 270.1
click at [457, 300] on div "Skills & Certifications: 2025 NHA Clinical Medical Assisting Certification Pass…" at bounding box center [450, 371] width 538 height 157
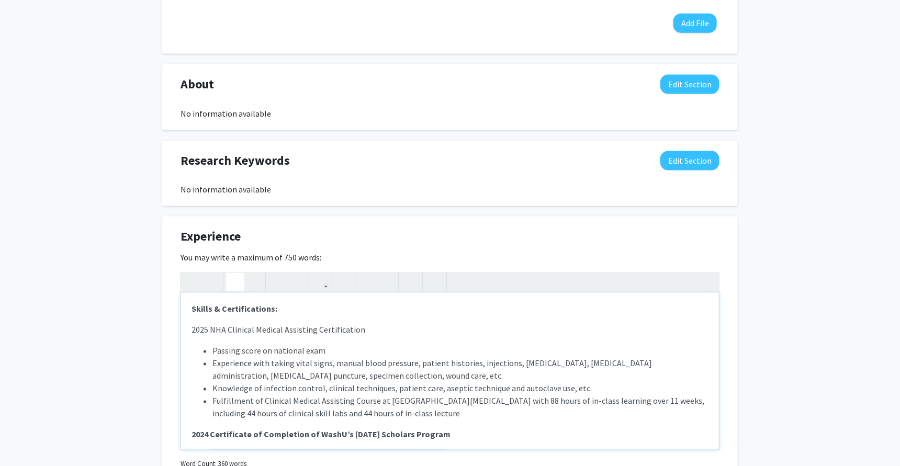
scroll to position [0, 0]
drag, startPoint x: 193, startPoint y: 304, endPoint x: 214, endPoint y: 304, distance: 20.9
click at [214, 326] on span "2025 NHA Clinical Medical Assisting Certification" at bounding box center [279, 331] width 174 height 10
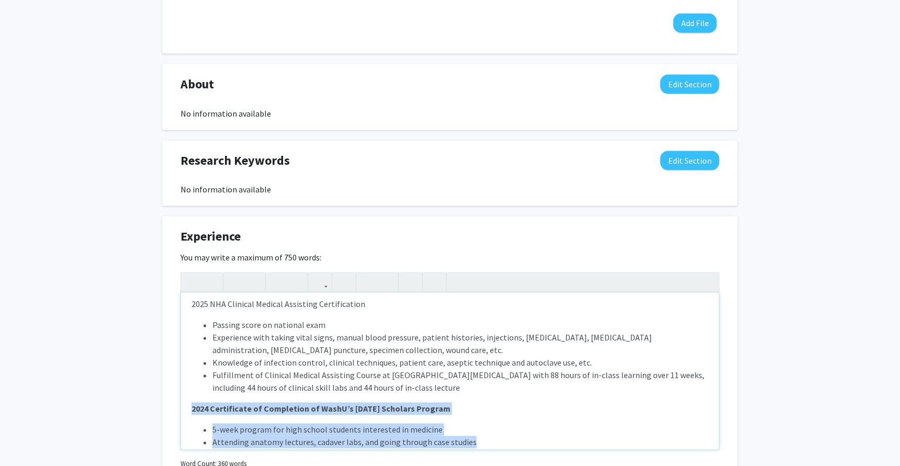
drag, startPoint x: 189, startPoint y: 406, endPoint x: 477, endPoint y: 419, distance: 287.6
click at [477, 419] on div "Skills & Certifications: 2025 NHA Clinical Medical Assisting Certification Pass…" at bounding box center [450, 371] width 538 height 157
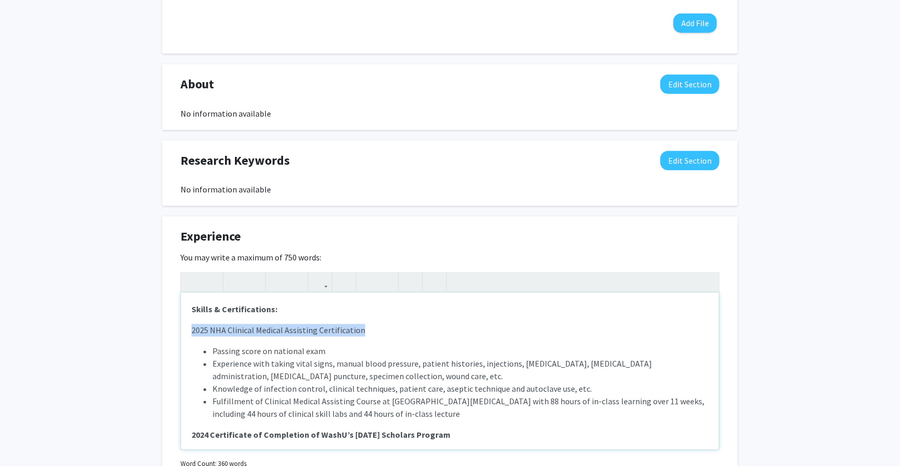
drag, startPoint x: 372, startPoint y: 298, endPoint x: 181, endPoint y: 298, distance: 190.5
click at [181, 298] on div "Skills & Certifications: 2025 NHA Clinical Medical Assisting Certification Pass…" at bounding box center [450, 371] width 538 height 157
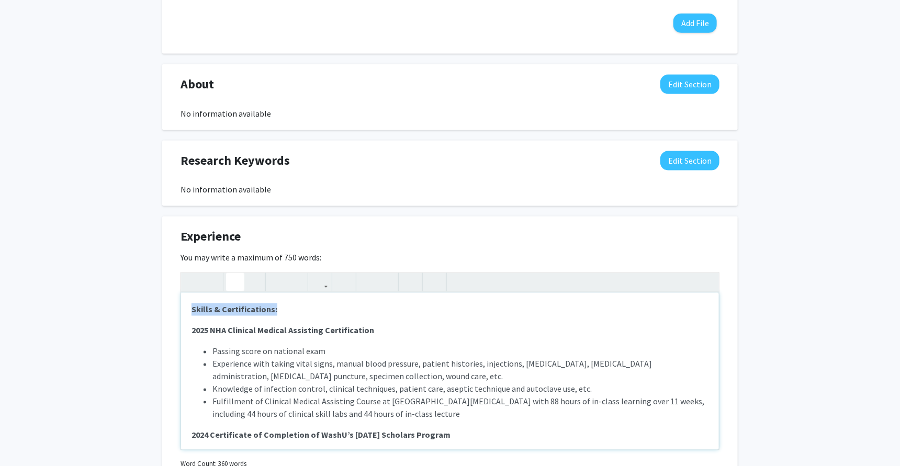
drag, startPoint x: 295, startPoint y: 276, endPoint x: 154, endPoint y: 277, distance: 141.3
click at [154, 277] on div "Add Photo Remove Photo Please upload a profile picture with approximately a 1:1…" at bounding box center [450, 93] width 900 height 1359
click at [288, 358] on li "Experience with taking vital signs, manual blood pressure, patient histories, i…" at bounding box center [460, 370] width 496 height 25
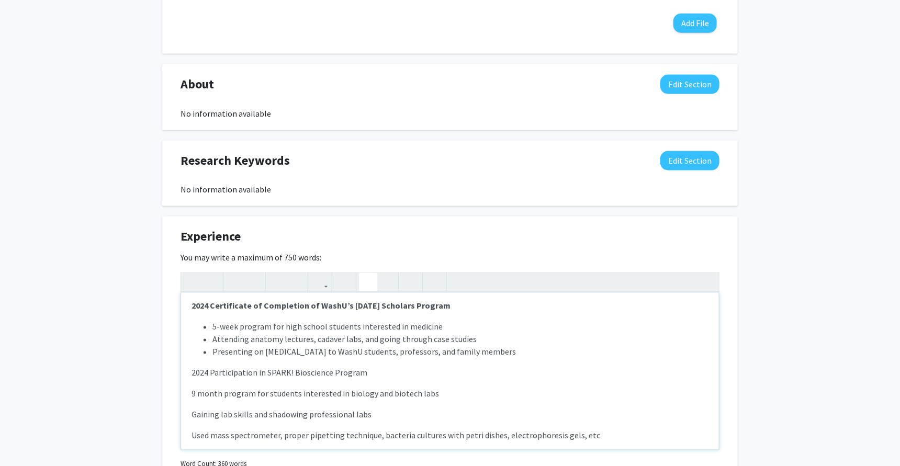
scroll to position [157, 0]
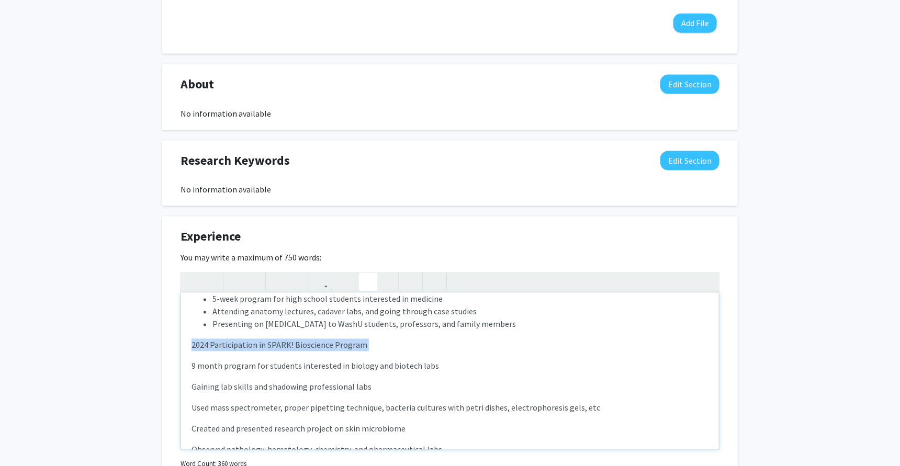
drag, startPoint x: 191, startPoint y: 319, endPoint x: 423, endPoint y: 324, distance: 231.9
click at [423, 324] on div "Skills & Certifications: 2025 NHA Clinical Medical Assisting Certification Pass…" at bounding box center [450, 371] width 538 height 157
click at [194, 360] on p "9 month program for students interested in biology and biotech labs" at bounding box center [450, 366] width 517 height 13
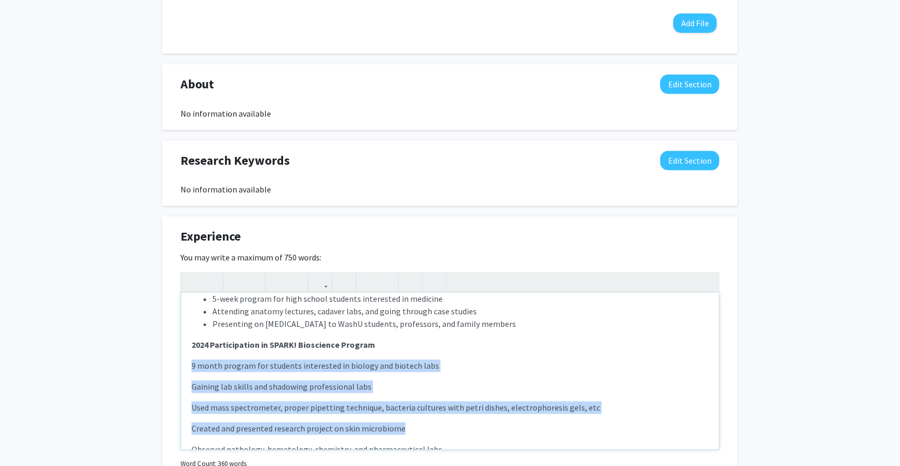
drag, startPoint x: 193, startPoint y: 339, endPoint x: 415, endPoint y: 397, distance: 229.5
click at [415, 397] on div "Skills & Certifications: 2025 NHA Clinical Medical Assisting Certification Pass…" at bounding box center [450, 371] width 538 height 157
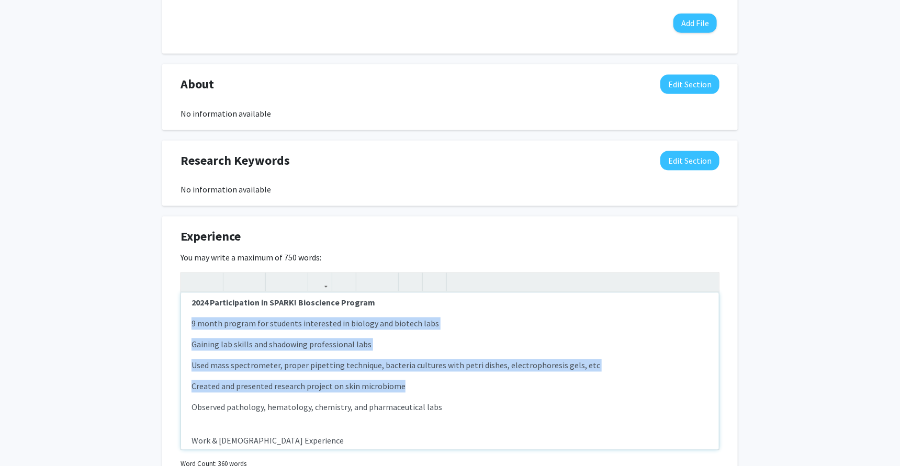
scroll to position [206, 0]
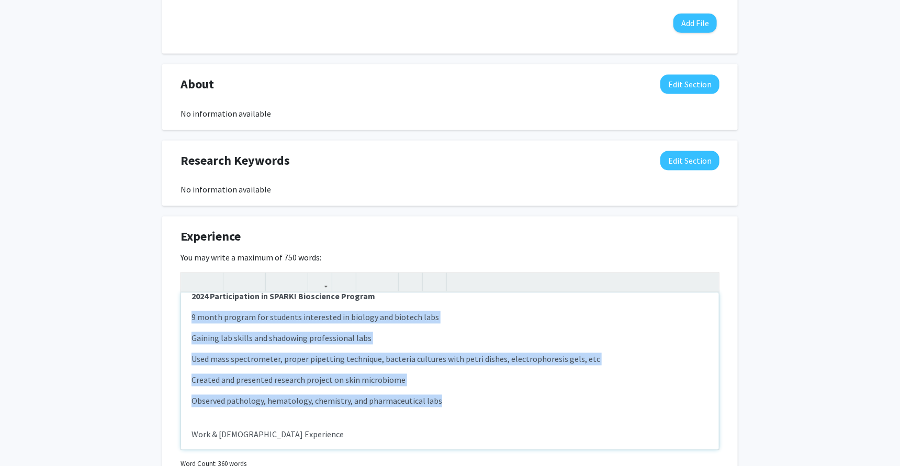
click at [472, 395] on p "Observed pathology, hematology, chemistry, and pharmaceutical labs" at bounding box center [450, 401] width 517 height 13
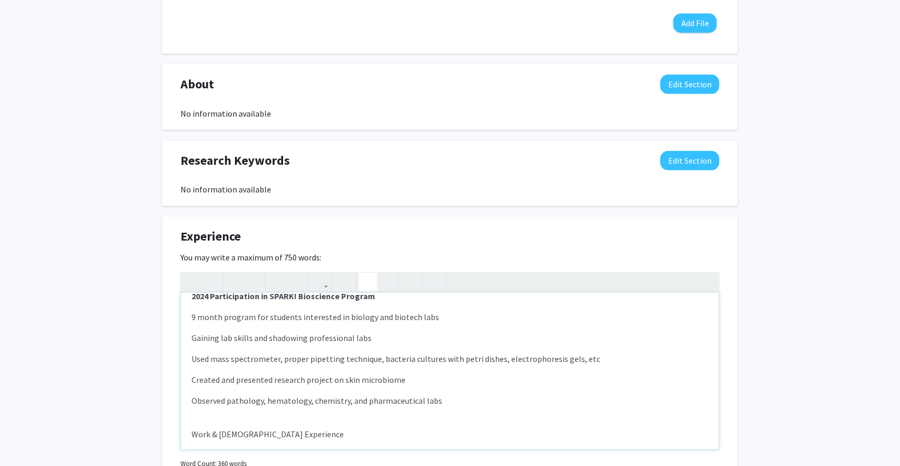
click at [367, 274] on icon "button" at bounding box center [368, 282] width 9 height 17
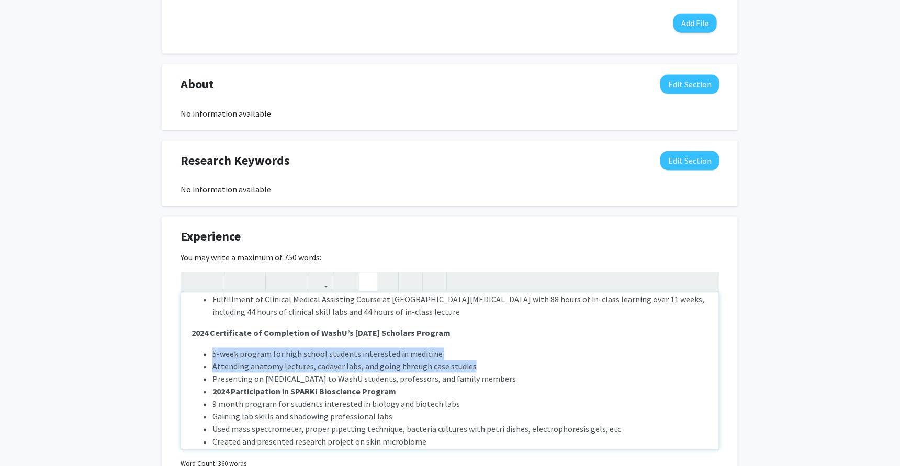
scroll to position [101, 0]
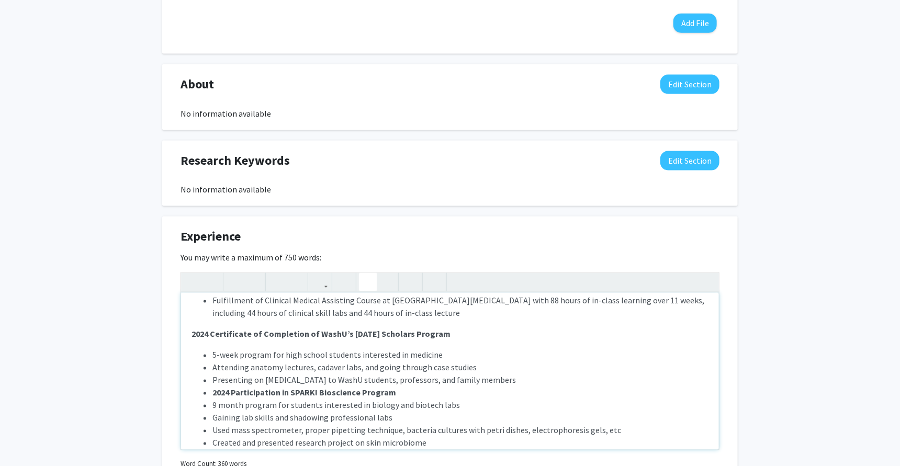
click at [213, 388] on strong "2024 Participation in SPARK! Bioscience Program" at bounding box center [304, 393] width 184 height 10
click at [400, 387] on li "2024 Participation in SPARK! Bioscience Program" at bounding box center [460, 393] width 496 height 13
click at [366, 274] on icon "button" at bounding box center [368, 282] width 9 height 17
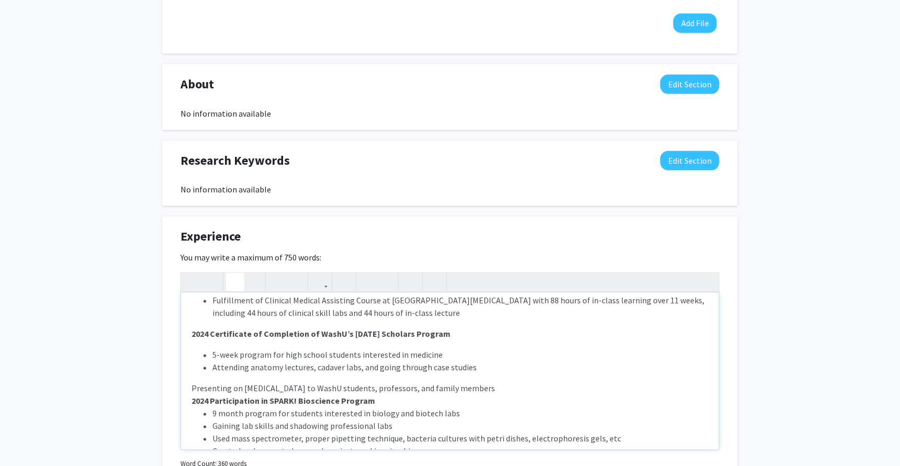
click at [193, 384] on span "Presenting on [MEDICAL_DATA] to WashU students, professors, and family members" at bounding box center [344, 389] width 304 height 10
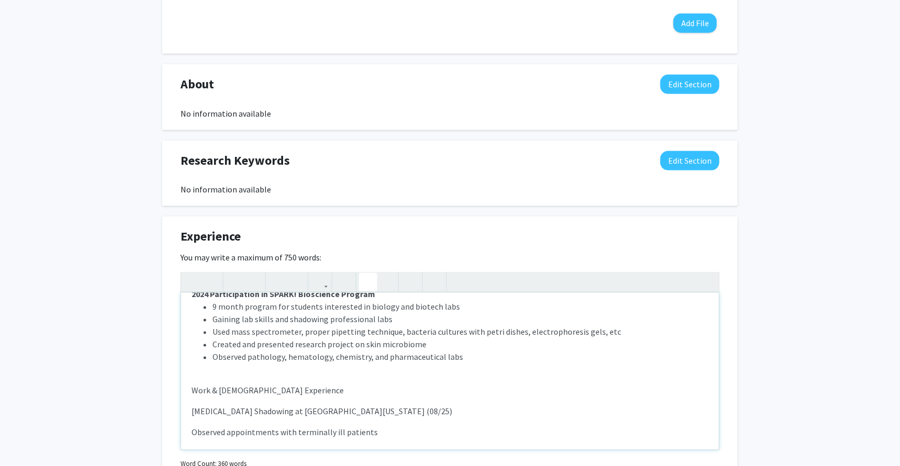
scroll to position [231, 0]
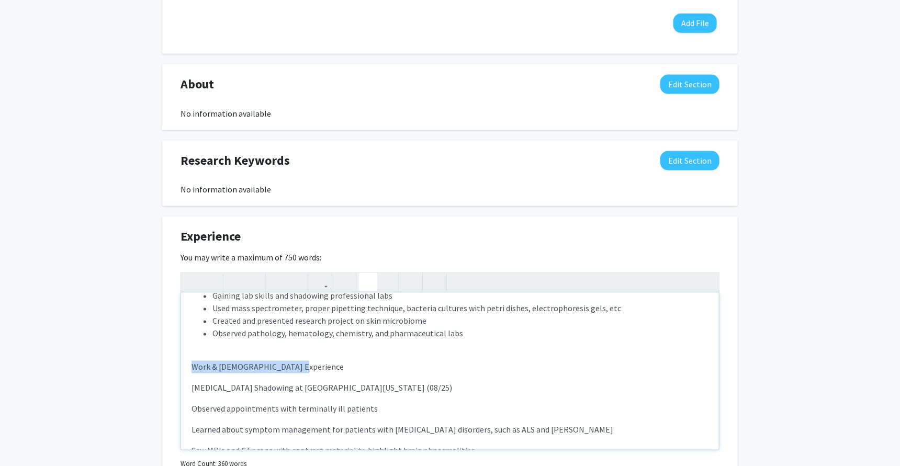
drag, startPoint x: 186, startPoint y: 334, endPoint x: 360, endPoint y: 332, distance: 173.2
click at [359, 333] on div "Skills & Certifications: 2025 NHA Clinical Medical Assisting Certification Pass…" at bounding box center [450, 371] width 538 height 157
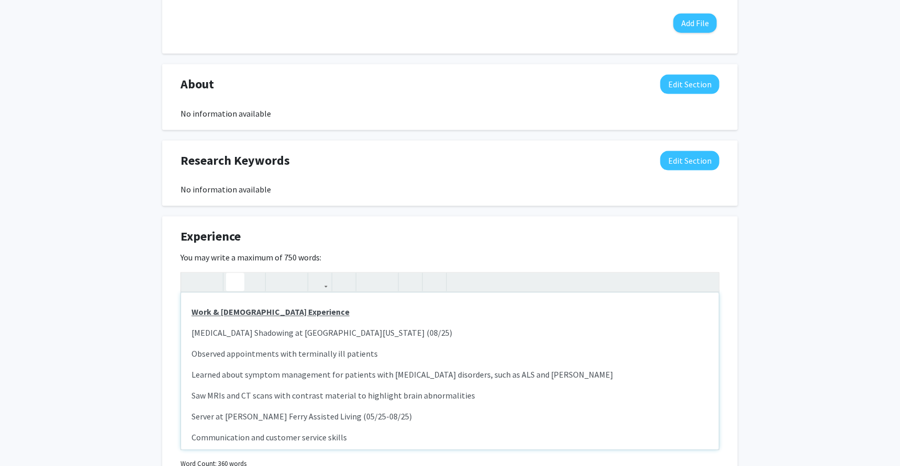
scroll to position [291, 0]
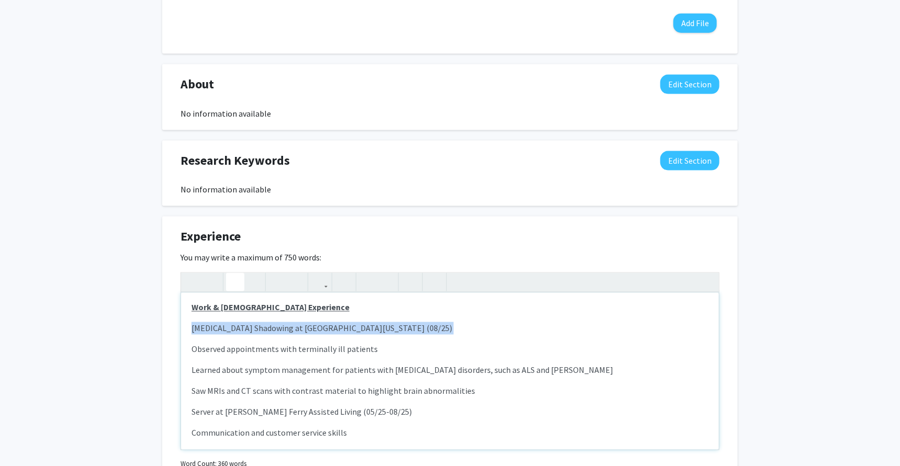
drag, startPoint x: 184, startPoint y: 302, endPoint x: 488, endPoint y: 310, distance: 304.7
click at [488, 310] on div "Skills & Certifications: 2025 NHA Clinical Medical Assisting Certification Pass…" at bounding box center [450, 371] width 538 height 157
drag, startPoint x: 191, startPoint y: 319, endPoint x: 475, endPoint y: 362, distance: 287.3
click at [475, 362] on div "Skills & Certifications: 2025 NHA Clinical Medical Assisting Certification Pass…" at bounding box center [450, 371] width 538 height 157
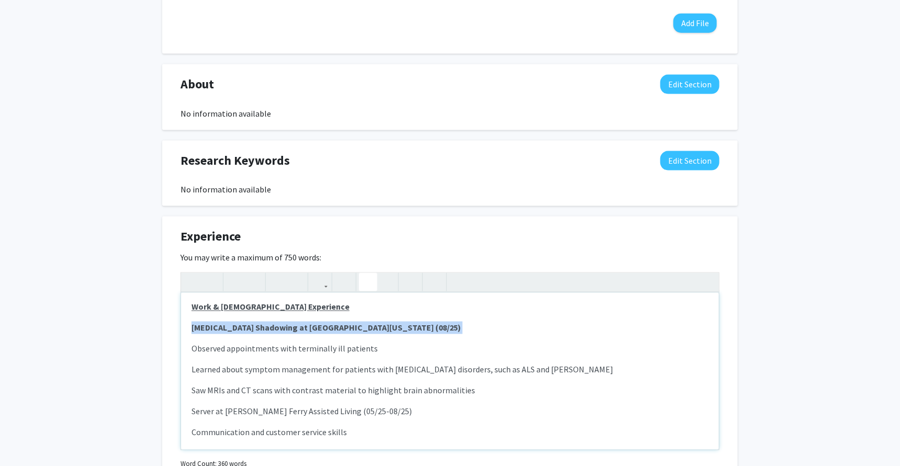
click at [367, 274] on icon "button" at bounding box center [368, 282] width 9 height 17
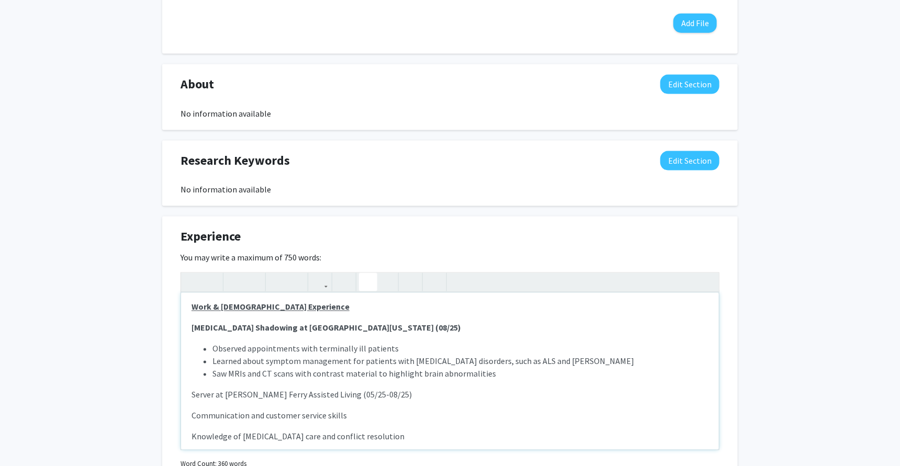
click at [194, 372] on div "Skills & Certifications: 2025 NHA Clinical Medical Assisting Certification Pass…" at bounding box center [450, 371] width 538 height 157
drag, startPoint x: 194, startPoint y: 371, endPoint x: 446, endPoint y: 356, distance: 252.7
click at [447, 357] on div "Skills & Certifications: 2025 NHA Clinical Medical Assisting Certification Pass…" at bounding box center [450, 371] width 538 height 157
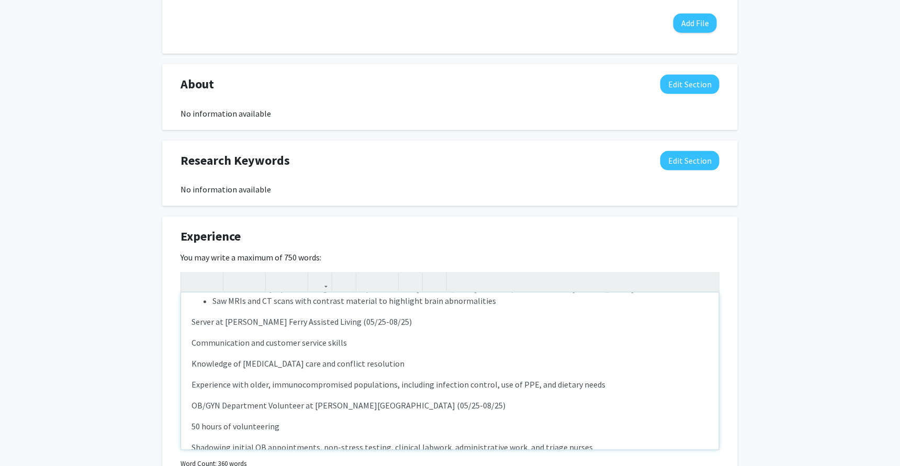
scroll to position [374, 0]
click at [411, 315] on p "Server at [PERSON_NAME] Ferry Assisted Living (05/25-08/25)" at bounding box center [450, 321] width 517 height 13
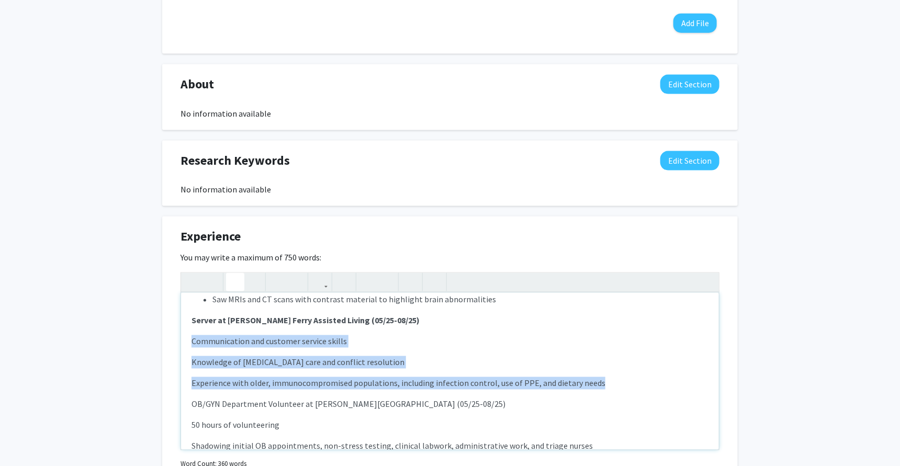
drag, startPoint x: 192, startPoint y: 312, endPoint x: 611, endPoint y: 352, distance: 421.1
click at [611, 352] on div "Skills & Certifications: 2025 NHA Clinical Medical Assisting Certification Pass…" at bounding box center [450, 371] width 538 height 157
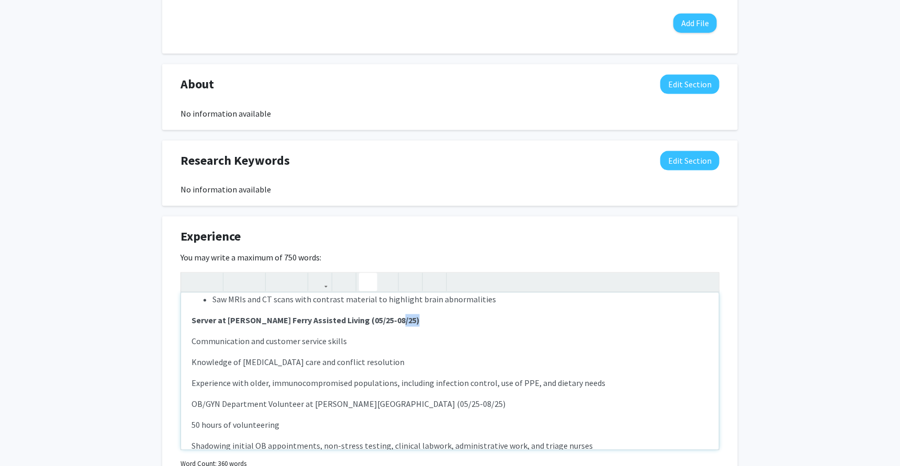
click at [366, 274] on icon "button" at bounding box center [368, 282] width 9 height 17
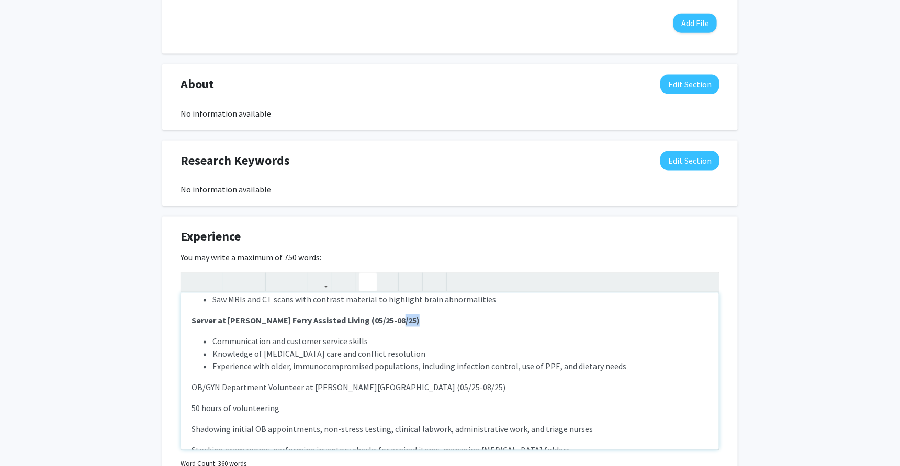
scroll to position [656, 0]
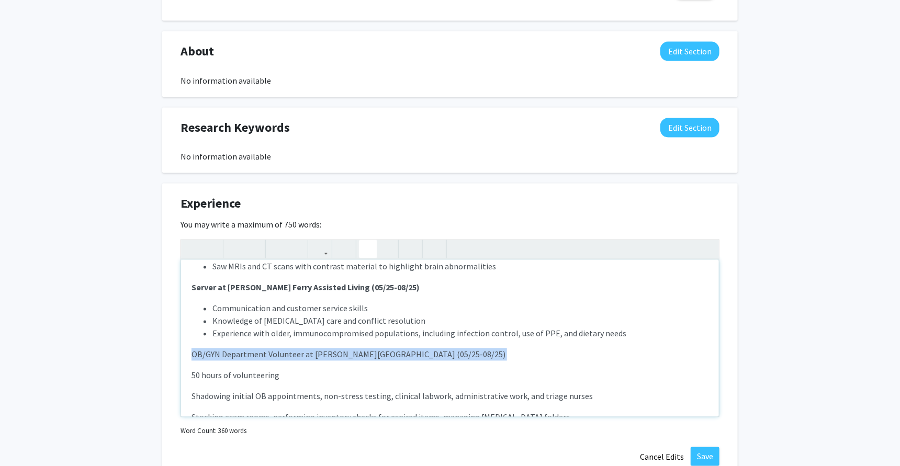
drag, startPoint x: 188, startPoint y: 325, endPoint x: 509, endPoint y: 332, distance: 321.4
click at [509, 332] on div "Skills & Certifications: 2025 NHA Clinical Medical Assisting Certification Pass…" at bounding box center [450, 338] width 538 height 157
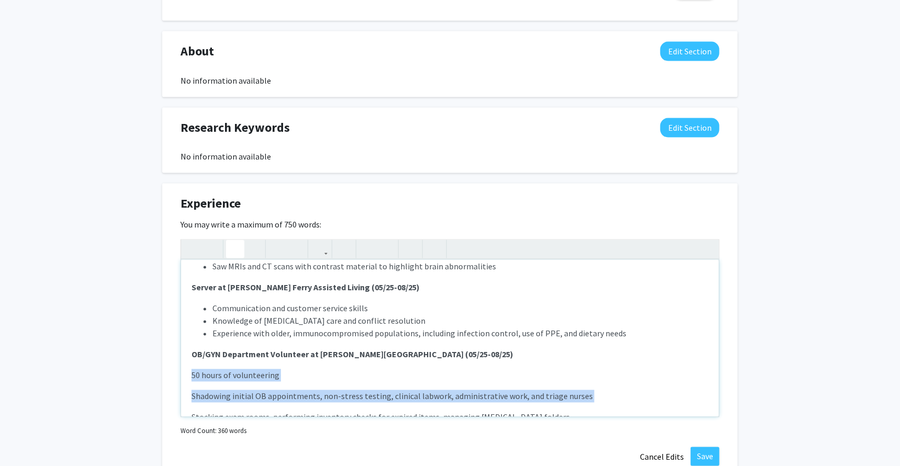
drag, startPoint x: 189, startPoint y: 344, endPoint x: 466, endPoint y: 374, distance: 278.4
click at [466, 374] on div "Skills & Certifications: 2025 NHA Clinical Medical Assisting Certification Pass…" at bounding box center [450, 338] width 538 height 157
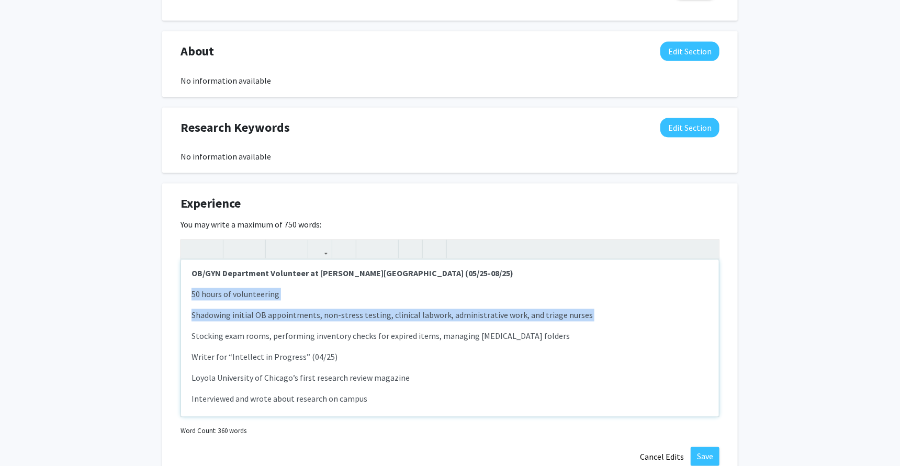
scroll to position [456, 0]
click at [620, 330] on p "Stocking exam rooms, performing inventory checks for expired items, managing [M…" at bounding box center [450, 336] width 517 height 13
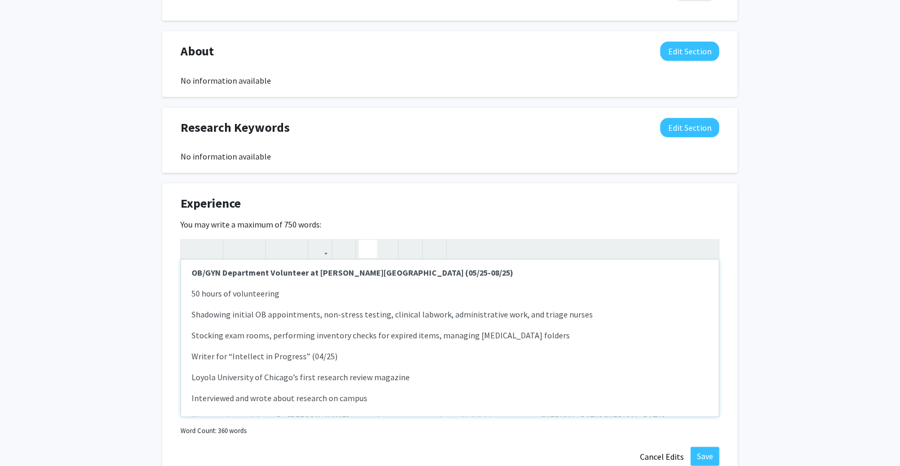
click at [364, 241] on use "button" at bounding box center [364, 241] width 0 height 0
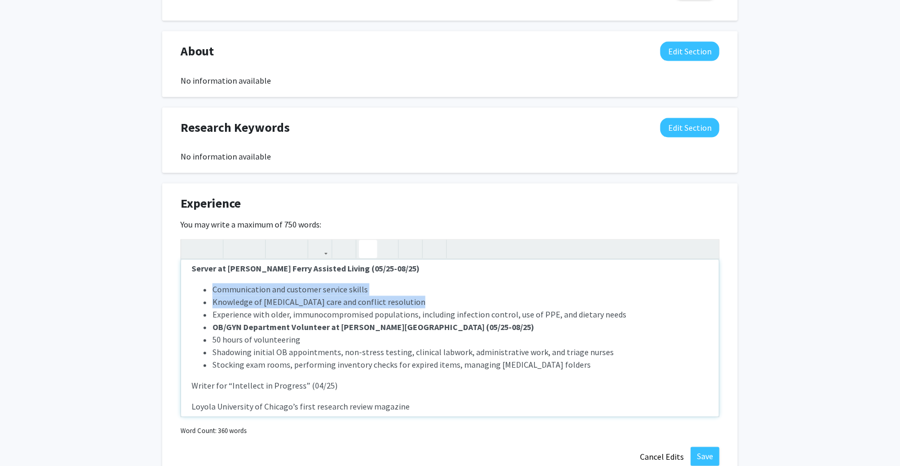
scroll to position [393, 0]
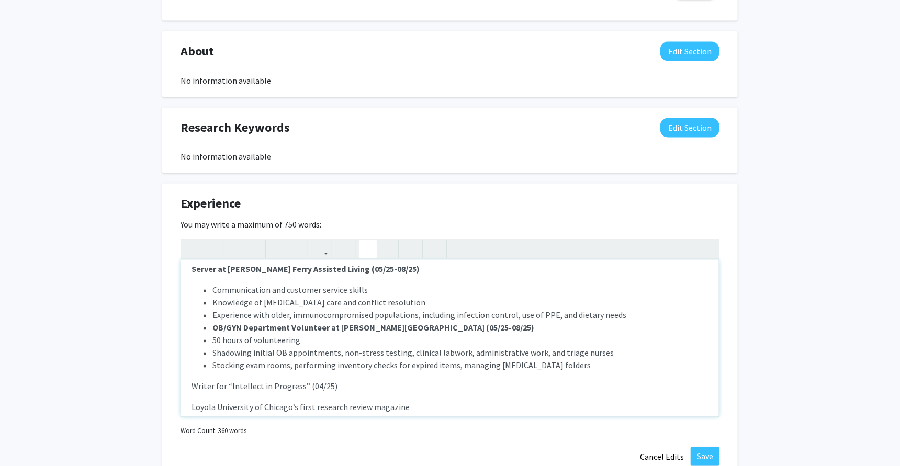
click at [211, 300] on ul "Communication and customer service skills Knowledge of [MEDICAL_DATA] care and …" at bounding box center [450, 328] width 517 height 88
click at [517, 322] on li "OB/GYN Department Volunteer at [PERSON_NAME][GEOGRAPHIC_DATA] (05/25-08/25)" at bounding box center [460, 328] width 496 height 13
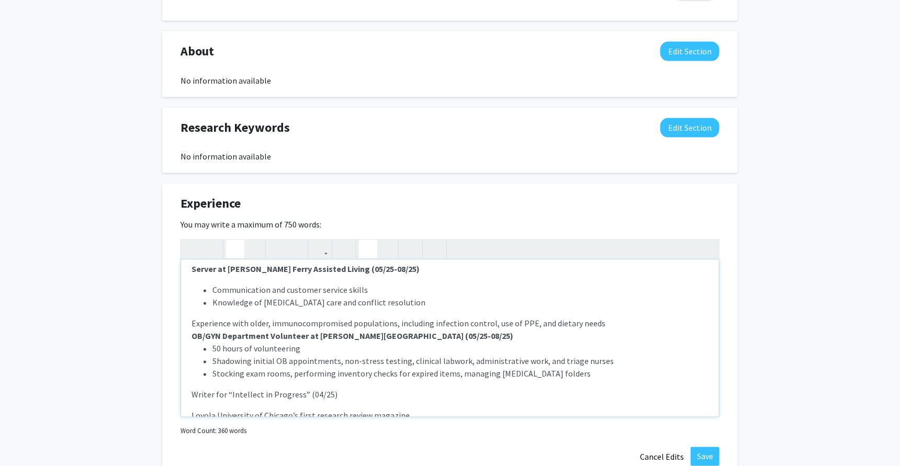
click at [371, 241] on icon "button" at bounding box center [368, 249] width 9 height 17
click at [192, 319] on span "Experience with older, immunocompromised populations, including infection contr…" at bounding box center [399, 324] width 414 height 10
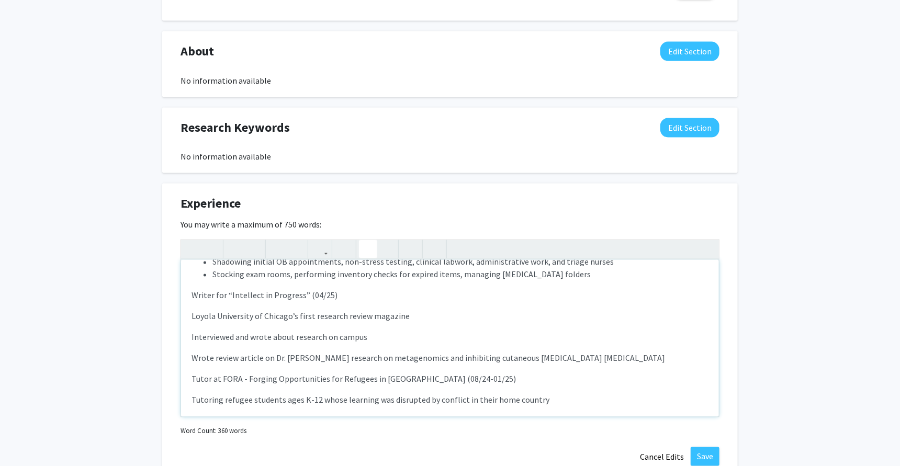
scroll to position [503, 0]
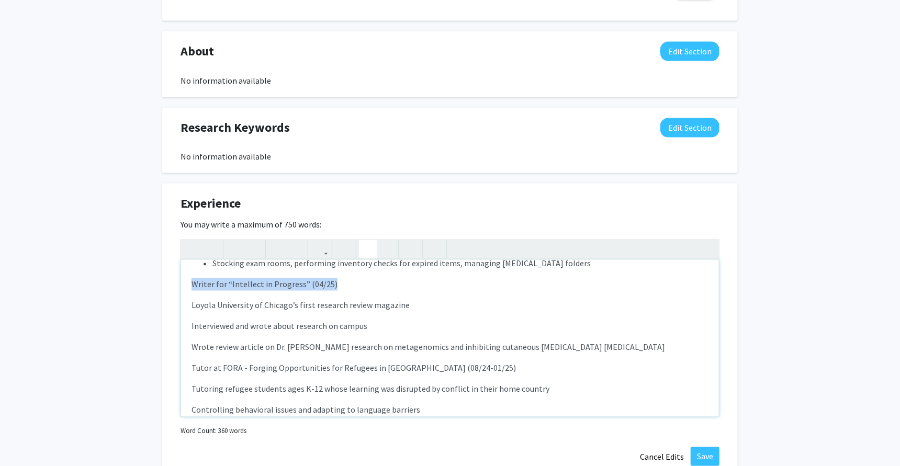
drag, startPoint x: 187, startPoint y: 254, endPoint x: 366, endPoint y: 257, distance: 179.0
click at [366, 260] on div "Skills & Certifications: 2025 NHA Clinical Medical Assisting Certification Pass…" at bounding box center [450, 338] width 538 height 157
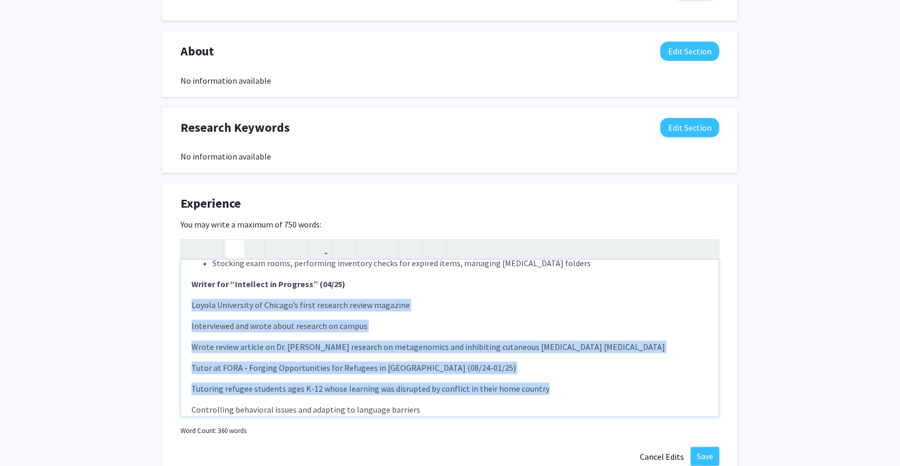
scroll to position [533, 0]
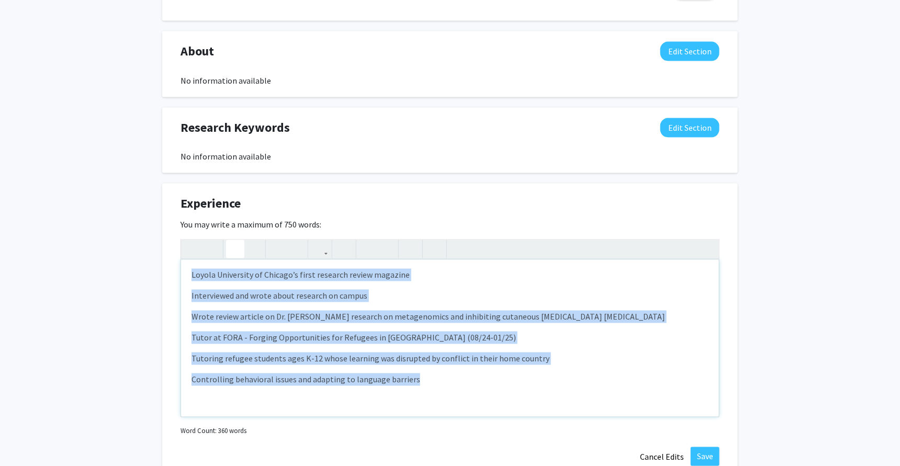
drag, startPoint x: 189, startPoint y: 275, endPoint x: 431, endPoint y: 352, distance: 254.2
click at [431, 352] on div "Skills & Certifications: 2025 NHA Clinical Medical Assisting Certification Pass…" at bounding box center [450, 338] width 538 height 157
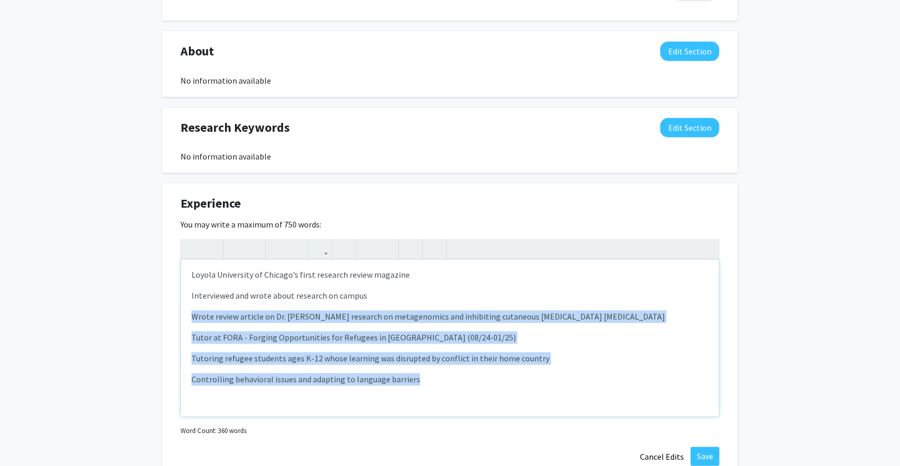
click at [607, 278] on div "Skills & Certifications: 2025 NHA Clinical Medical Assisting Certification Pass…" at bounding box center [450, 338] width 538 height 157
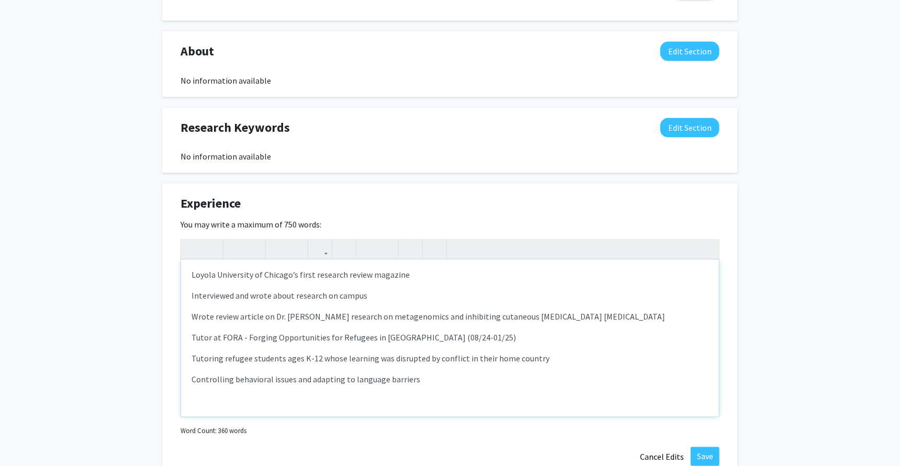
click at [607, 311] on p "Wrote review article on Dr. [PERSON_NAME] research on metagenomics and inhibiti…" at bounding box center [450, 317] width 517 height 13
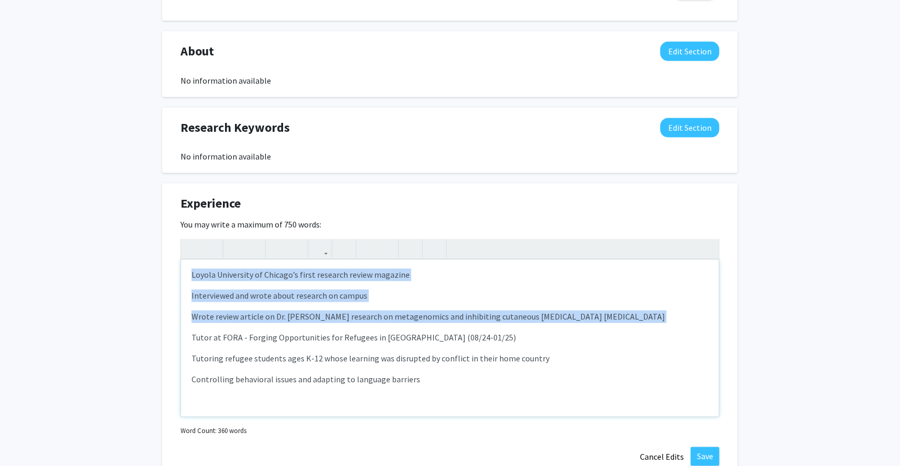
drag, startPoint x: 607, startPoint y: 284, endPoint x: 189, endPoint y: 244, distance: 420.1
click at [189, 260] on div "Skills & Certifications: 2025 NHA Clinical Medical Assisting Certification Pass…" at bounding box center [450, 338] width 538 height 157
click at [369, 241] on icon "button" at bounding box center [368, 249] width 9 height 17
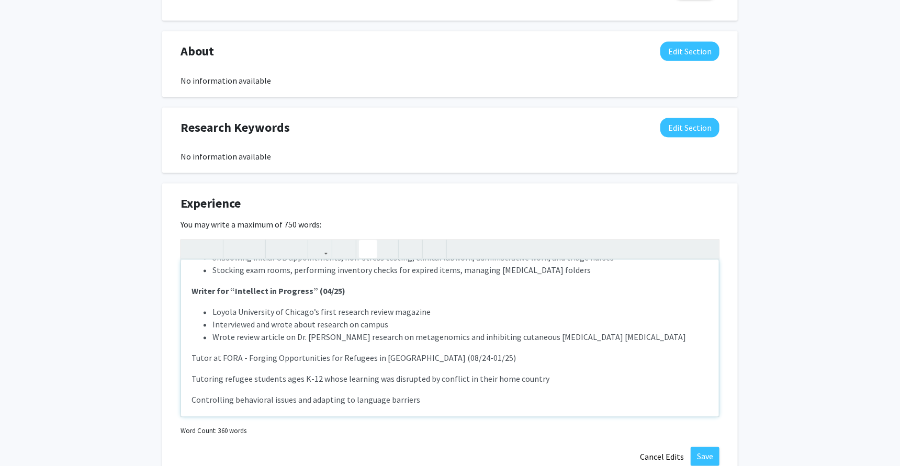
scroll to position [496, 0]
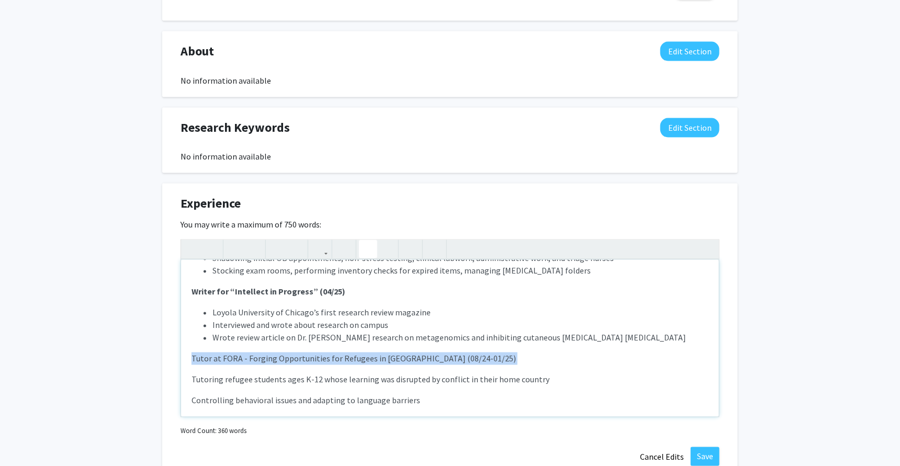
drag, startPoint x: 185, startPoint y: 331, endPoint x: 552, endPoint y: 338, distance: 367.5
click at [553, 339] on div "Skills & Certifications: 2025 NHA Clinical Medical Assisting Certification Pass…" at bounding box center [450, 338] width 538 height 157
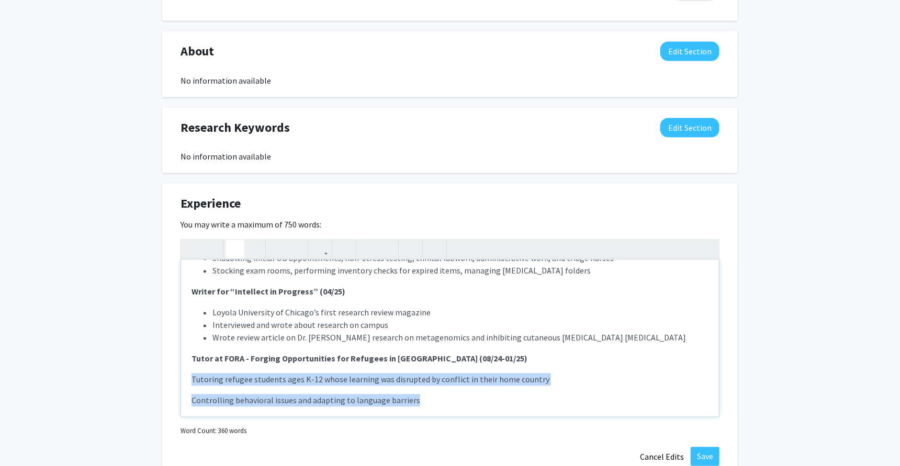
drag, startPoint x: 437, startPoint y: 374, endPoint x: 191, endPoint y: 349, distance: 247.3
click at [191, 349] on div "Skills & Certifications: 2025 NHA Clinical Medical Assisting Certification Pass…" at bounding box center [450, 338] width 538 height 157
type textarea "<l><ipsumd><s>Ametco &adi; Elitseddoeiusm:</t></incidi></u><l><etdo magna="aliq…"
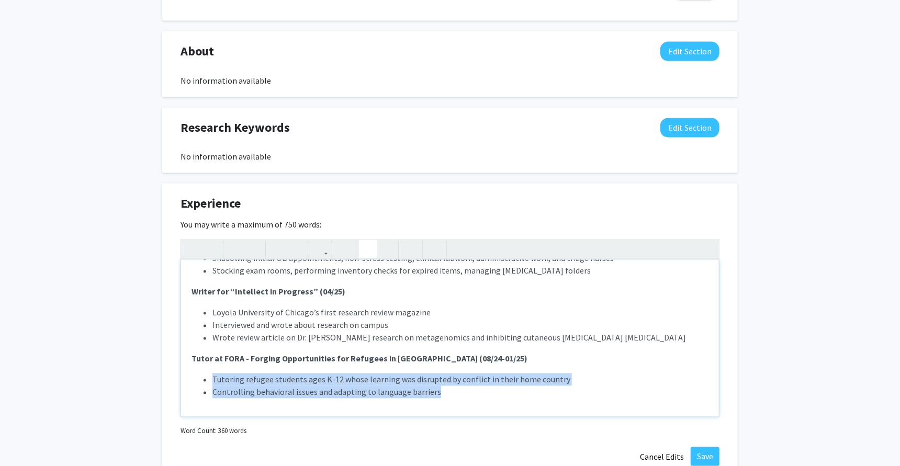
click at [364, 241] on use "button" at bounding box center [364, 241] width 0 height 0
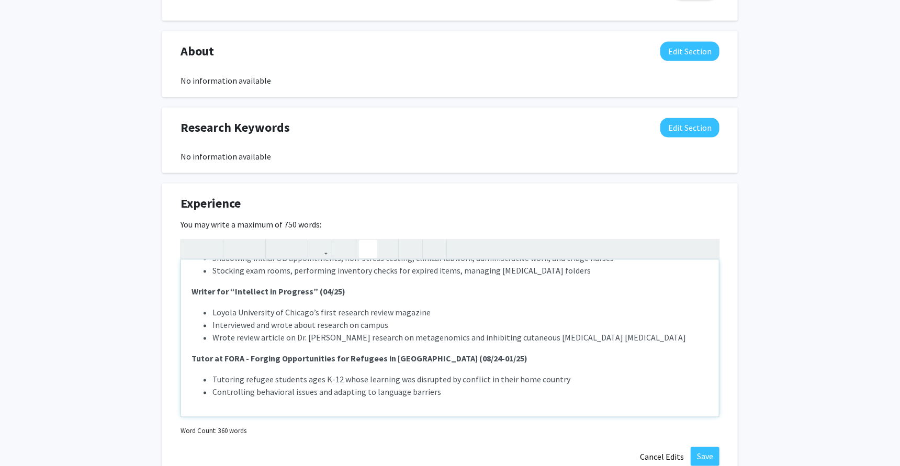
click at [369, 374] on li "Tutoring refugee students ages K-12 whose learning was disrupted by conflict in…" at bounding box center [460, 380] width 496 height 13
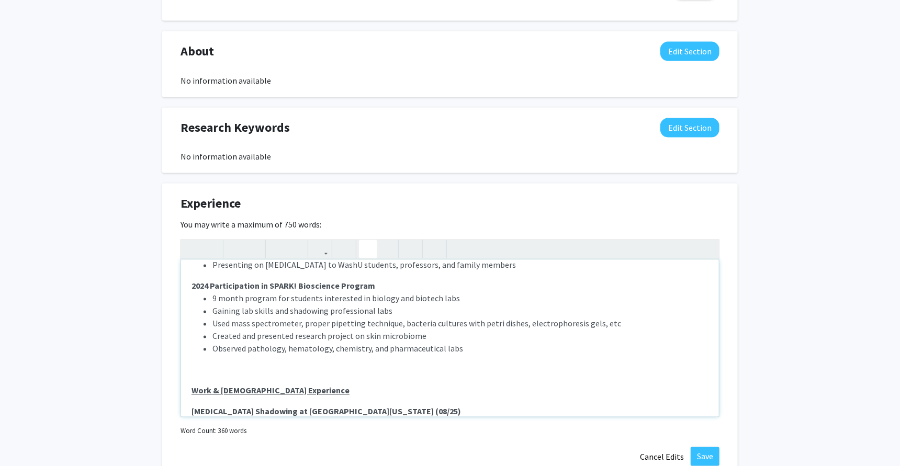
scroll to position [0, 0]
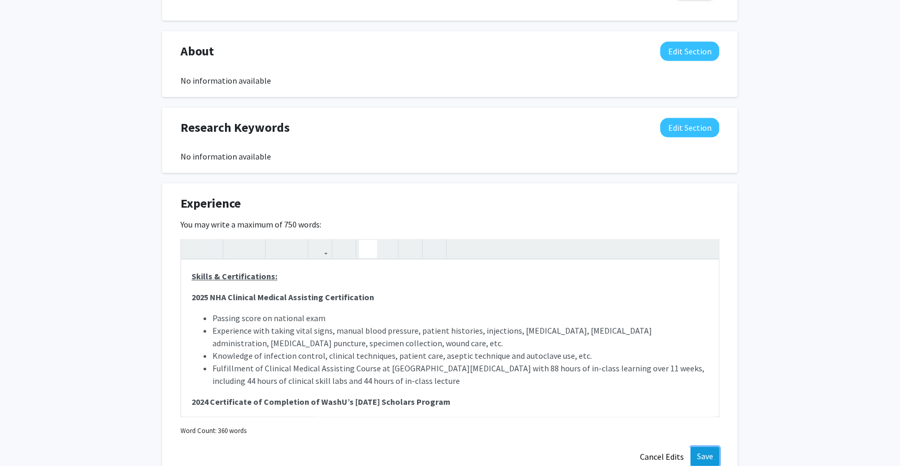
click at [705, 447] on button "Save" at bounding box center [705, 456] width 29 height 19
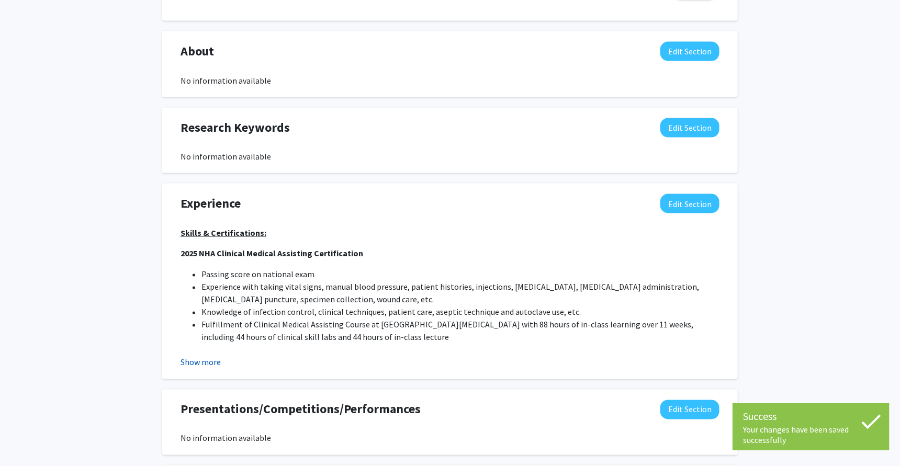
click at [206, 356] on button "Show more" at bounding box center [201, 362] width 40 height 13
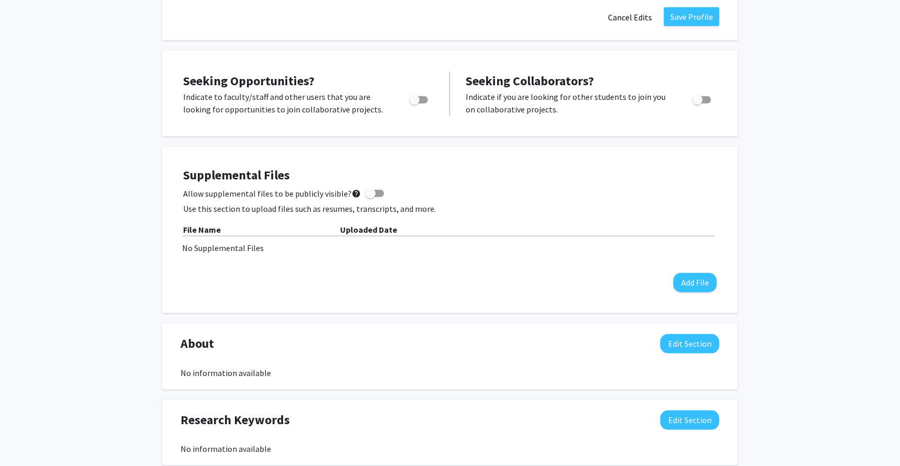
scroll to position [361, 0]
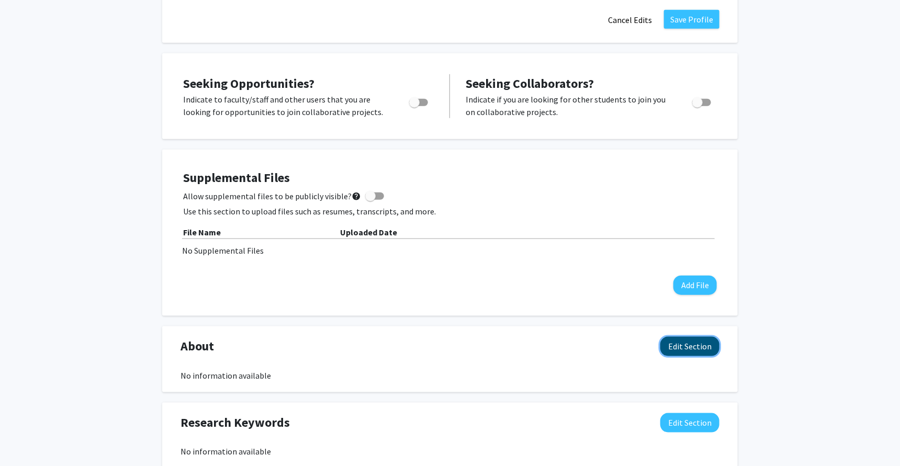
click at [704, 337] on button "Edit Section" at bounding box center [689, 346] width 59 height 19
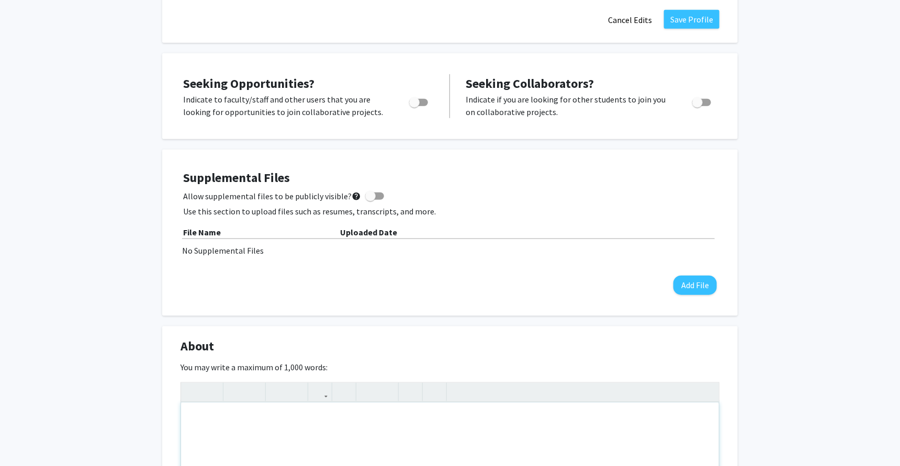
paste div "Note to users with screen readers: Please deactivate our accessibility plugin f…"
type textarea "<p>Microbiology student looking for research and willing to learn any necessary…"
click at [237, 413] on p "Microbiology student looking for research and willing to learn any necessary sk…" at bounding box center [450, 419] width 517 height 13
click at [268, 413] on p "Microbiology student looking for research and willing to learn any necessary sk…" at bounding box center [450, 419] width 517 height 13
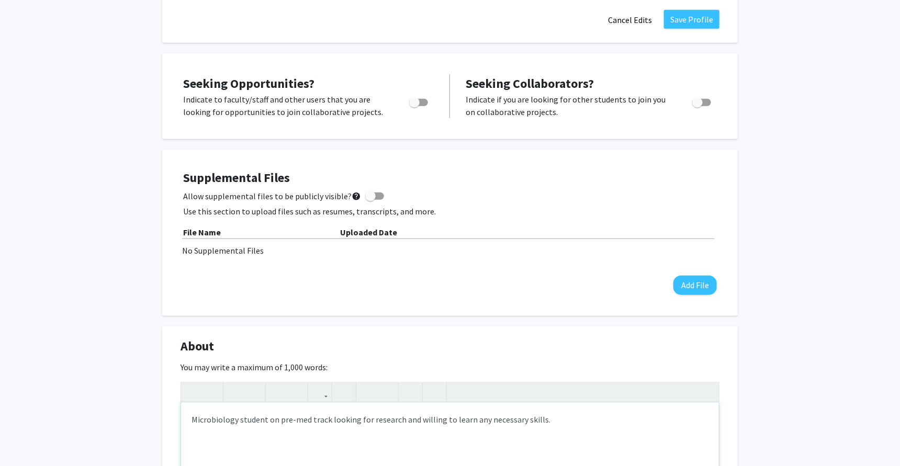
type textarea "<p>Microbiology student on pre-med track looking for research and willing to le…"
click at [564, 337] on div "About Edit Section" at bounding box center [450, 349] width 555 height 24
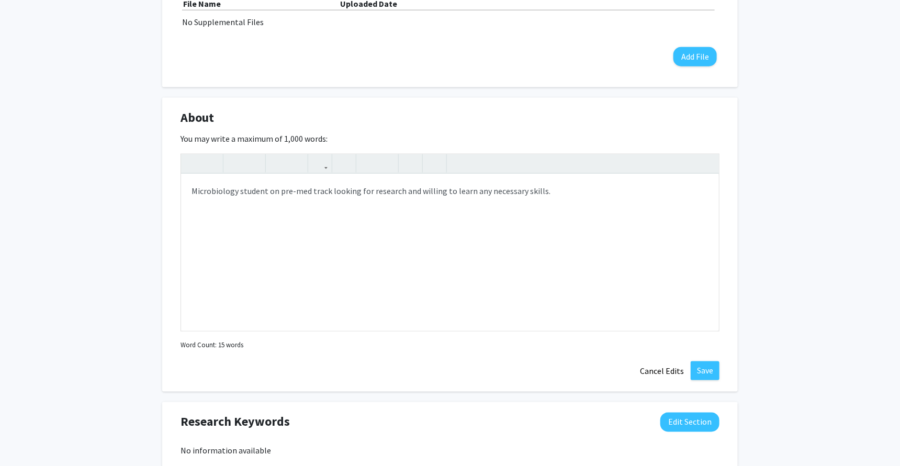
scroll to position [597, 0]
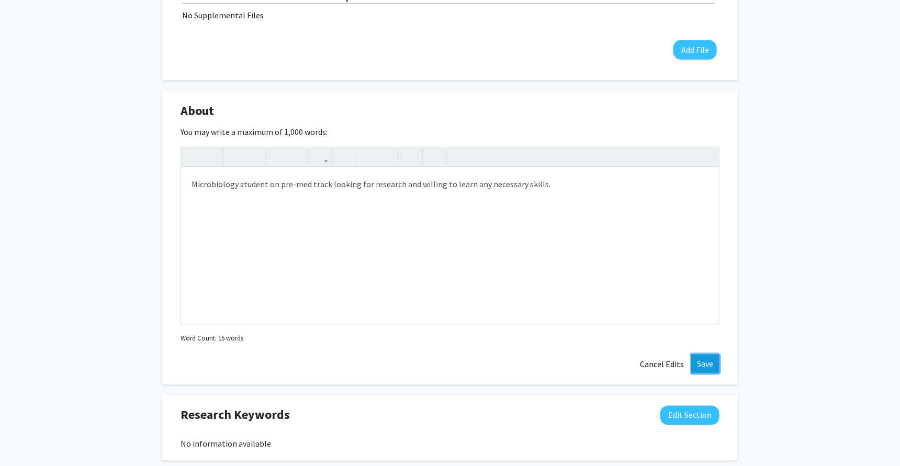
click at [714, 355] on button "Save" at bounding box center [705, 364] width 29 height 19
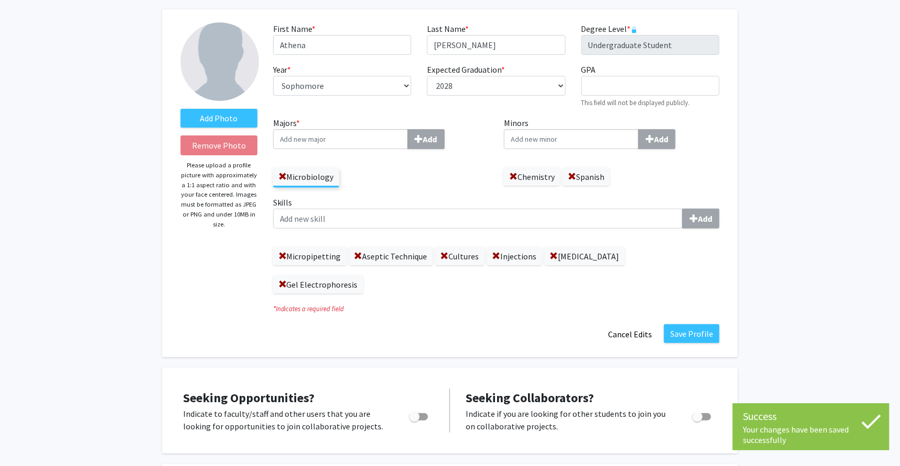
scroll to position [0, 0]
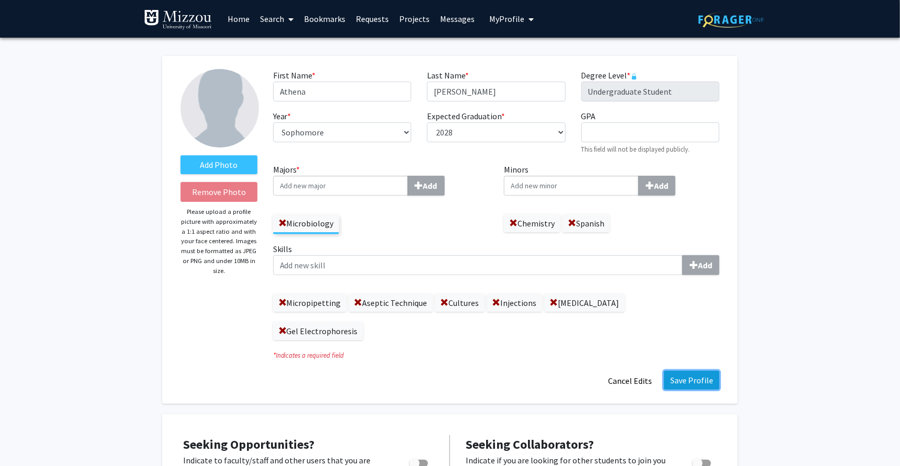
click at [678, 371] on button "Save Profile" at bounding box center [691, 380] width 55 height 19
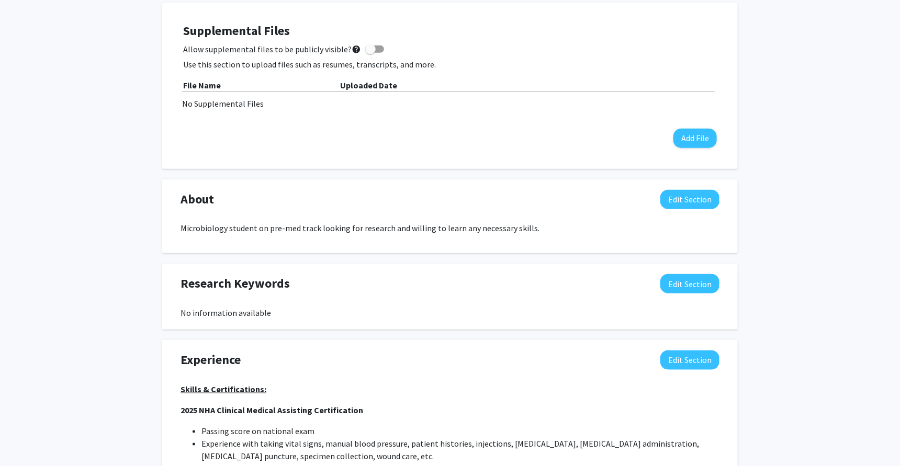
scroll to position [323, 0]
click at [690, 134] on button "Add File" at bounding box center [695, 138] width 43 height 19
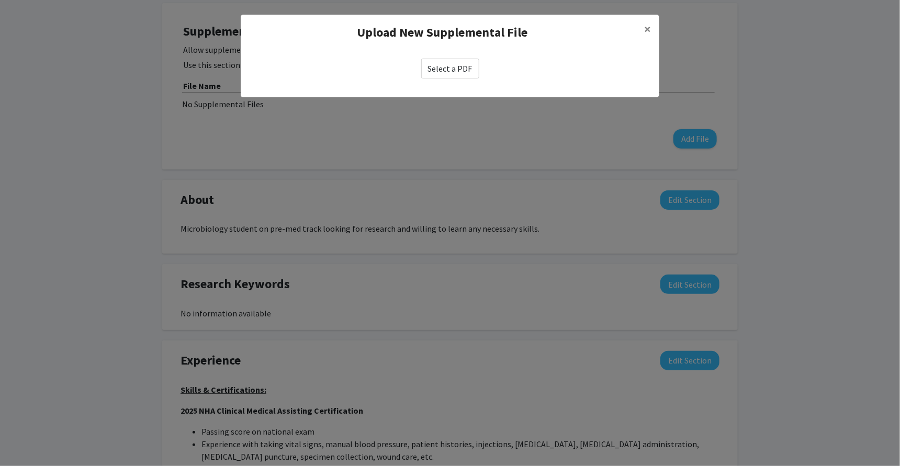
click at [455, 78] on div "Select a PDF" at bounding box center [450, 68] width 419 height 37
click at [455, 70] on label "Select a PDF" at bounding box center [450, 69] width 58 height 20
click at [0, 0] on input "Select a PDF" at bounding box center [0, 0] width 0 height 0
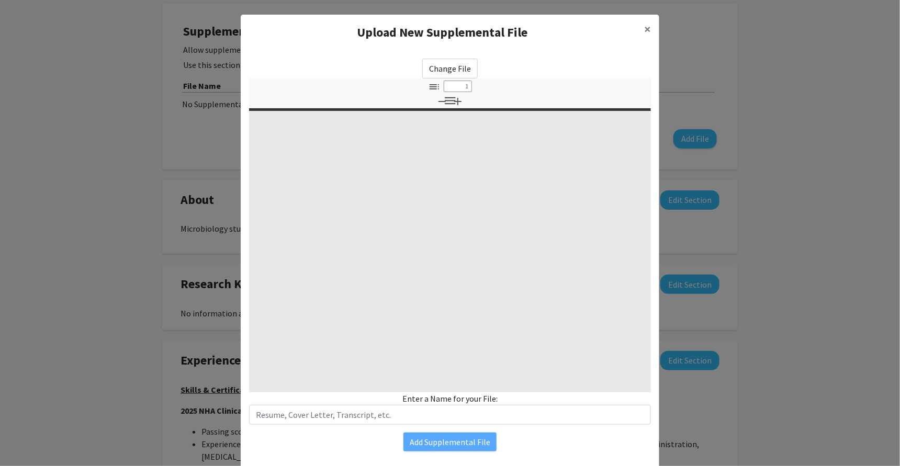
select select "custom"
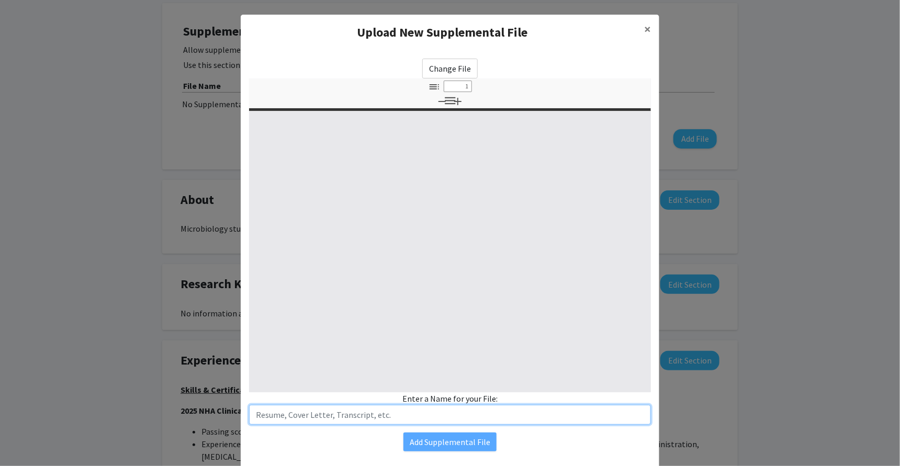
type input "0"
select select "custom"
click at [470, 416] on input "text" at bounding box center [450, 415] width 402 height 20
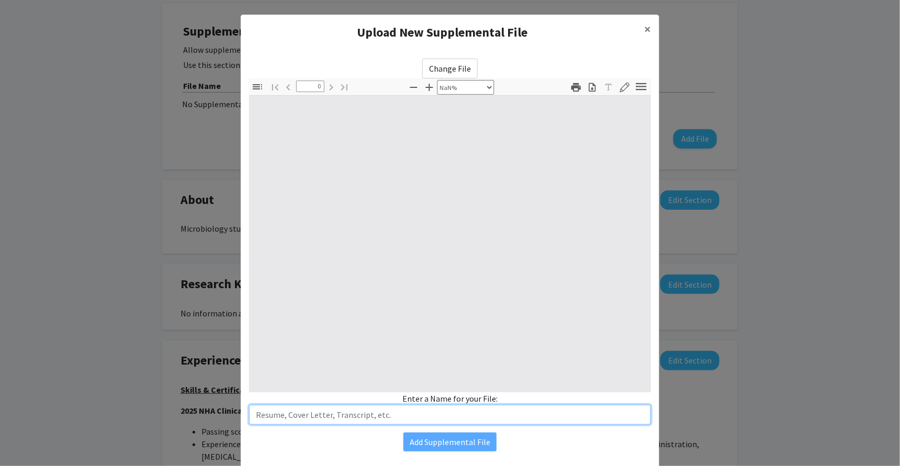
type input "R"
type input "1"
select select "auto"
type input "Re"
select select "auto"
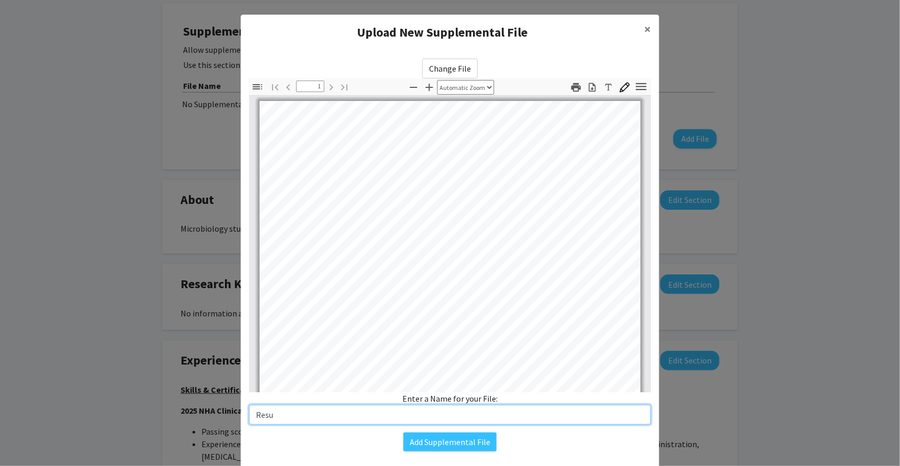
scroll to position [0, 0]
type input "Resume"
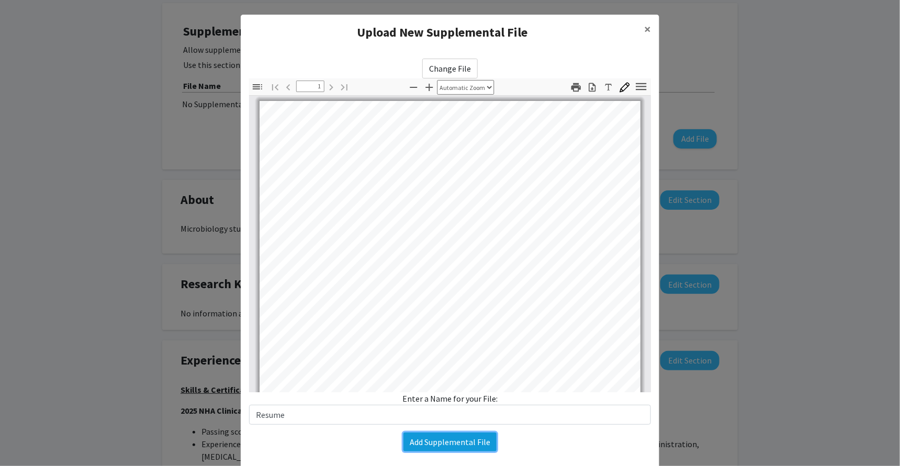
click at [474, 440] on button "Add Supplemental File" at bounding box center [450, 442] width 93 height 19
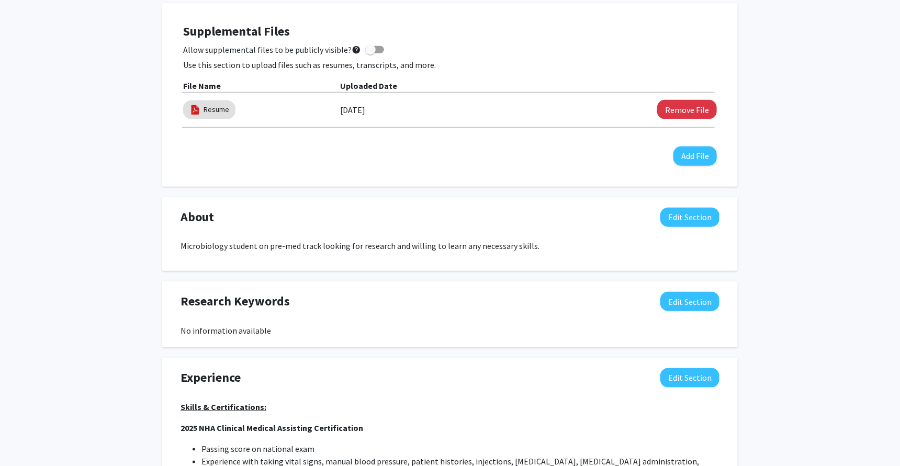
click at [333, 221] on div "About Edit Section" at bounding box center [450, 220] width 555 height 24
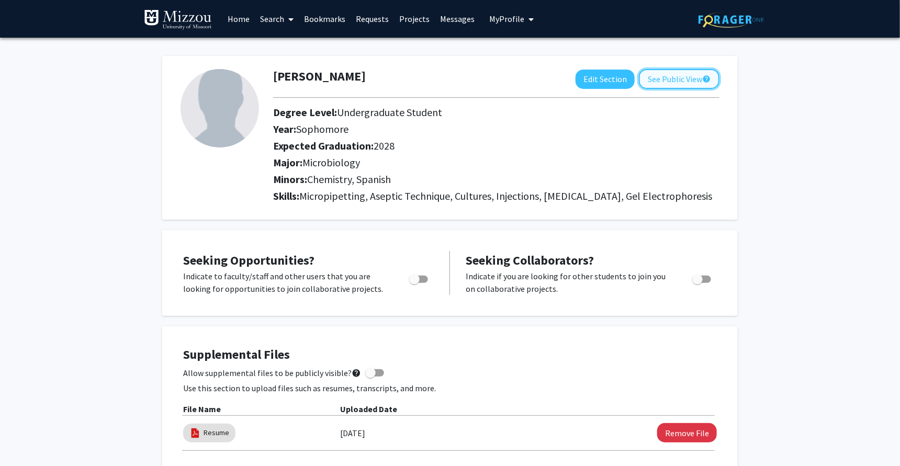
click at [680, 85] on button "See Public View help" at bounding box center [679, 79] width 81 height 20
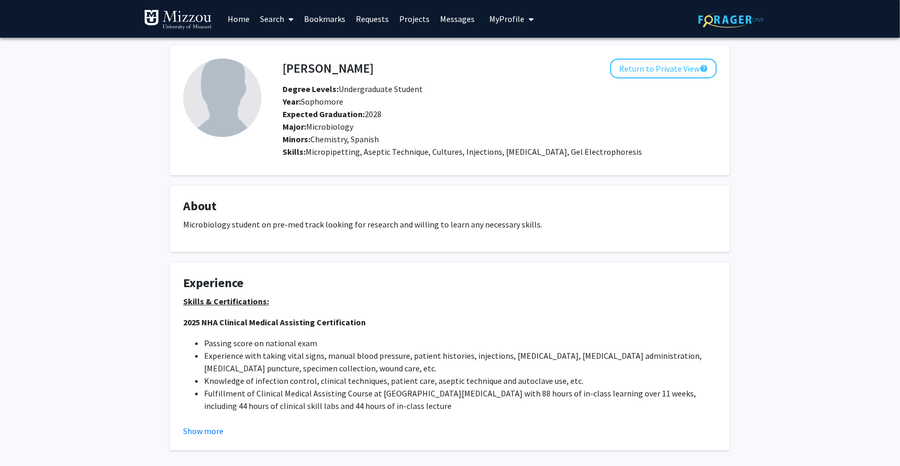
click at [226, 87] on img at bounding box center [222, 98] width 79 height 79
click at [668, 69] on button "Return to Private View help" at bounding box center [663, 69] width 107 height 20
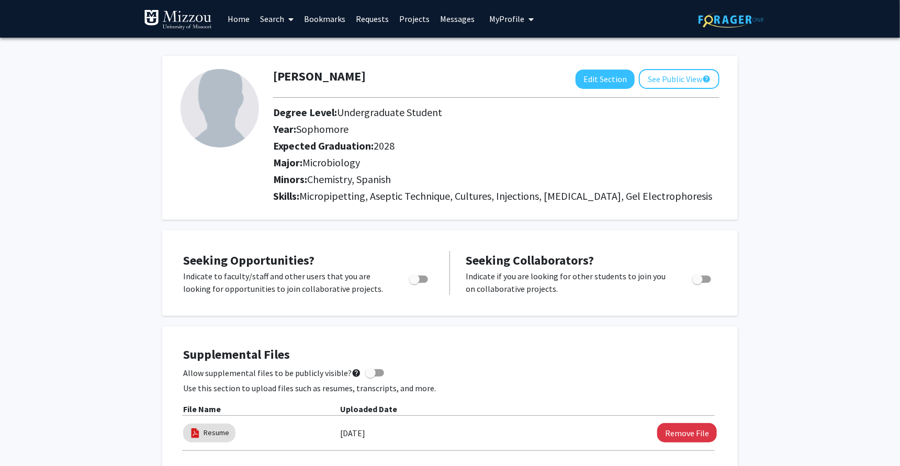
click at [512, 21] on span "My Profile" at bounding box center [506, 19] width 35 height 10
click at [537, 79] on link "Account Settings" at bounding box center [544, 81] width 94 height 13
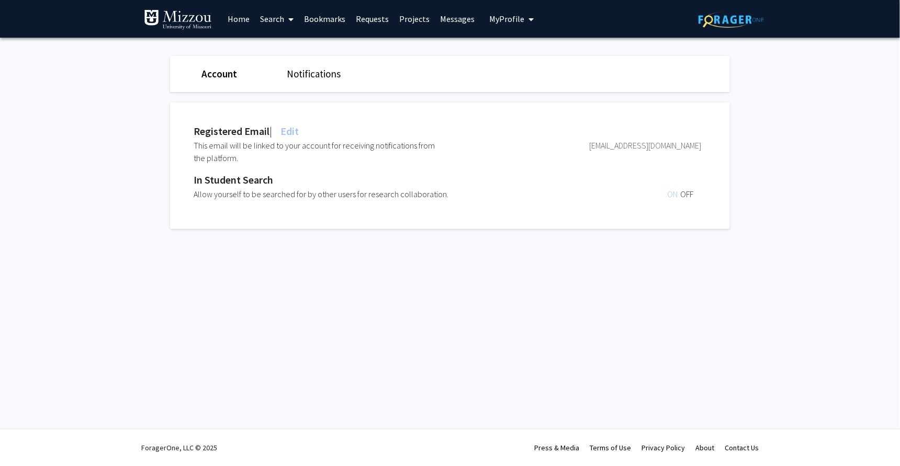
click at [529, 17] on icon "My profile dropdown to access profile and logout" at bounding box center [531, 19] width 5 height 8
click at [537, 62] on span "View Profile" at bounding box center [554, 60] width 63 height 12
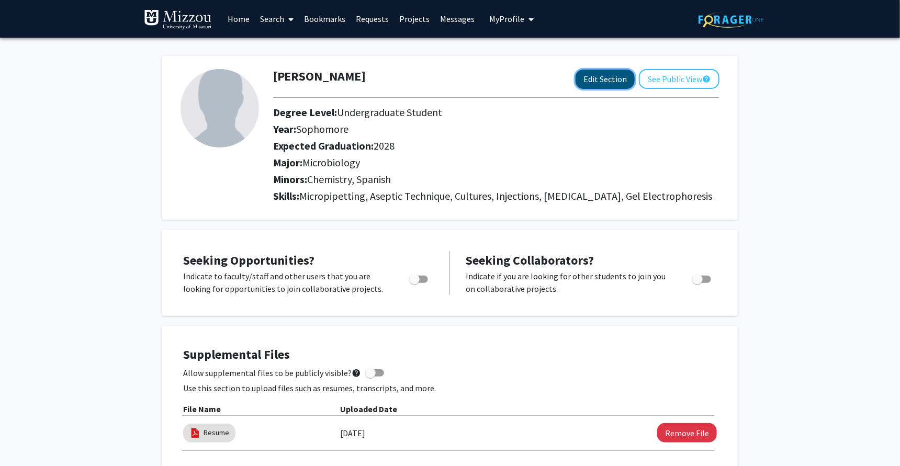
click at [593, 77] on button "Edit Section" at bounding box center [605, 79] width 59 height 19
select select "sophomore"
select select "2028"
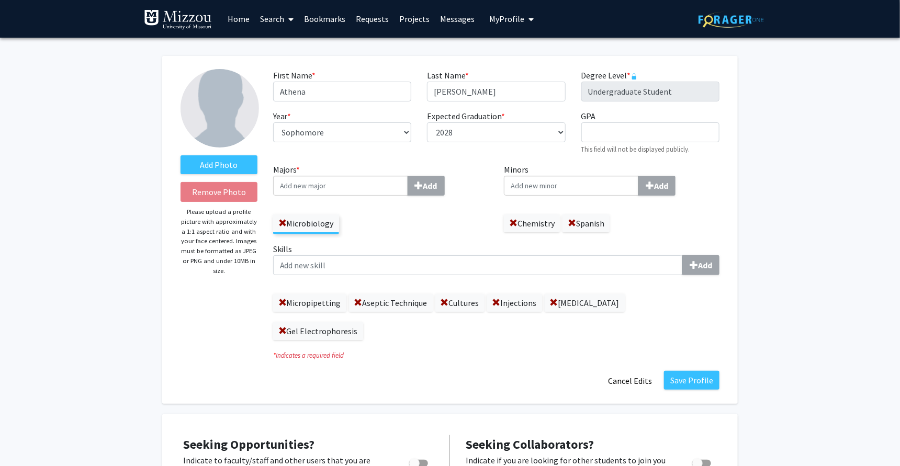
click at [226, 108] on img at bounding box center [220, 108] width 79 height 79
click at [221, 164] on label "Add Photo" at bounding box center [219, 164] width 77 height 19
click at [0, 0] on input "Add Photo" at bounding box center [0, 0] width 0 height 0
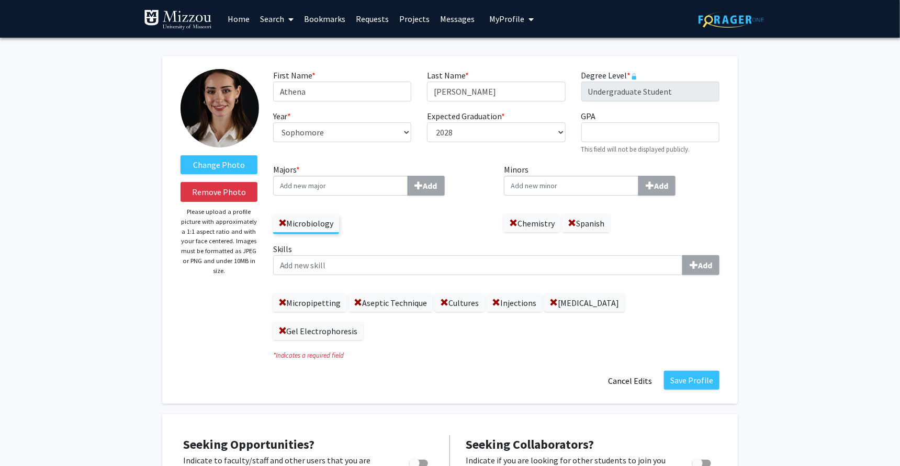
click at [226, 280] on div "Change Photo Remove Photo Please upload a profile picture with approximately a …" at bounding box center [219, 230] width 93 height 322
click at [701, 371] on button "Save Profile" at bounding box center [691, 380] width 55 height 19
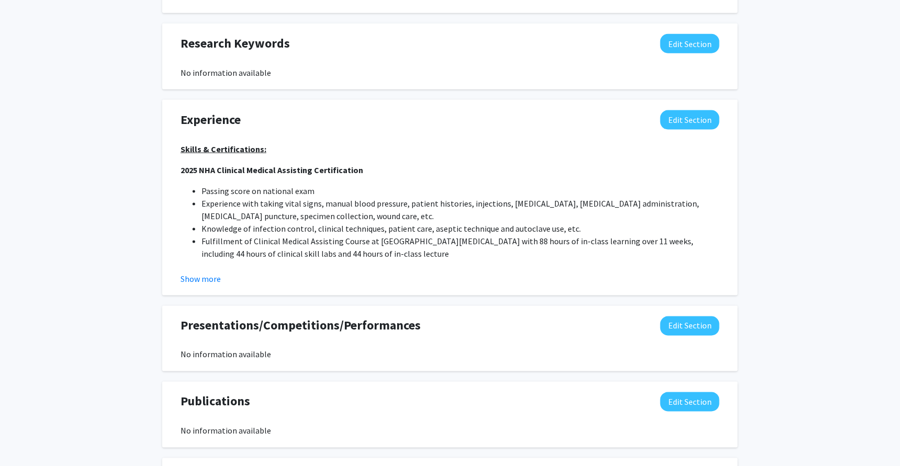
scroll to position [583, 0]
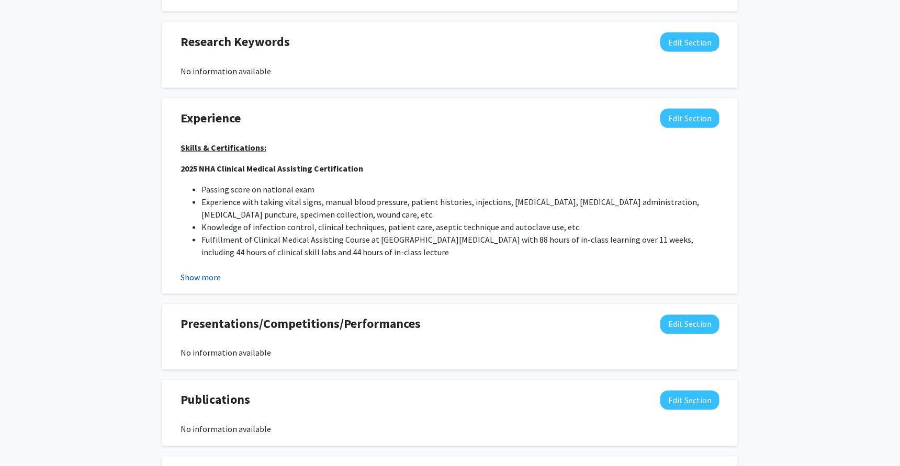
click at [206, 271] on button "Show more" at bounding box center [201, 277] width 40 height 13
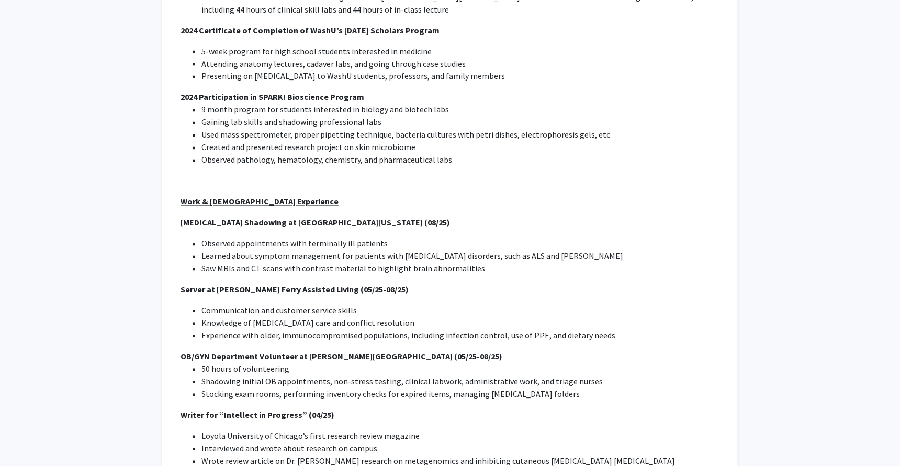
scroll to position [826, 0]
